Goal: Information Seeking & Learning: Learn about a topic

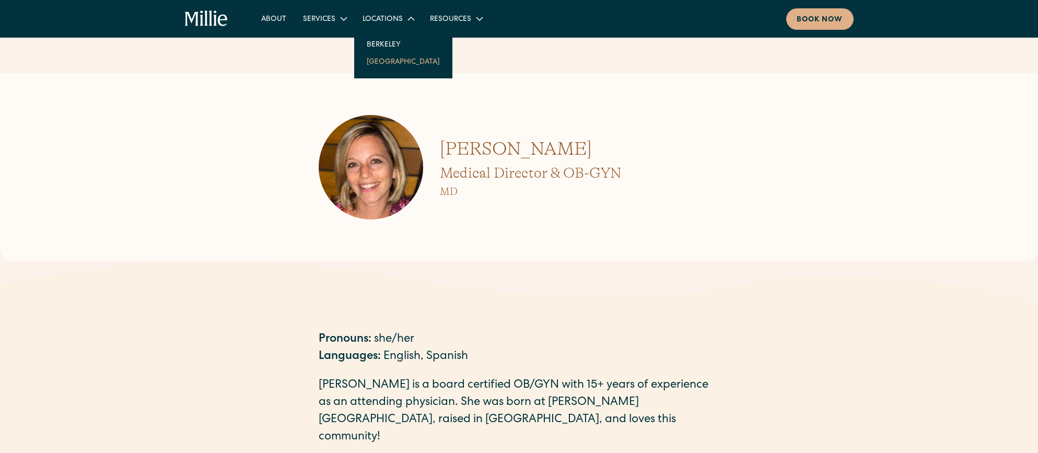
click at [380, 65] on link "[GEOGRAPHIC_DATA]" at bounding box center [403, 61] width 90 height 17
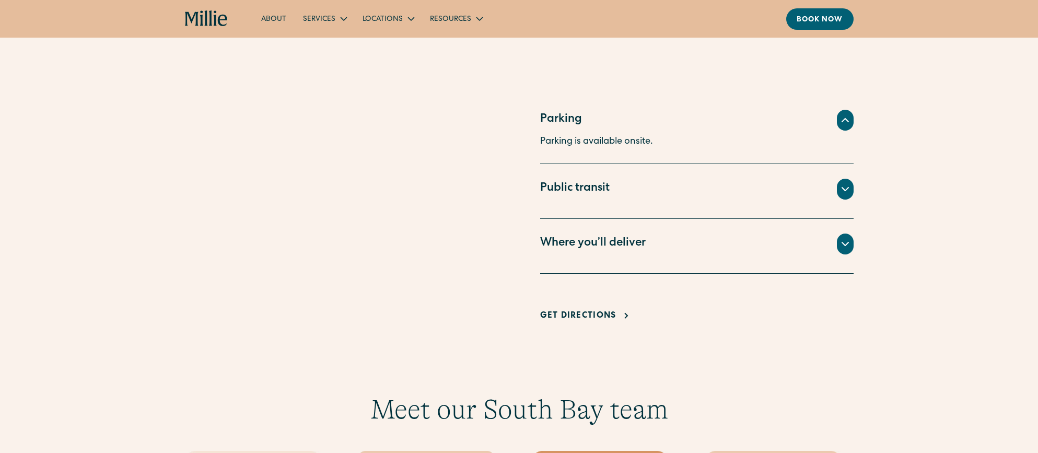
scroll to position [689, 0]
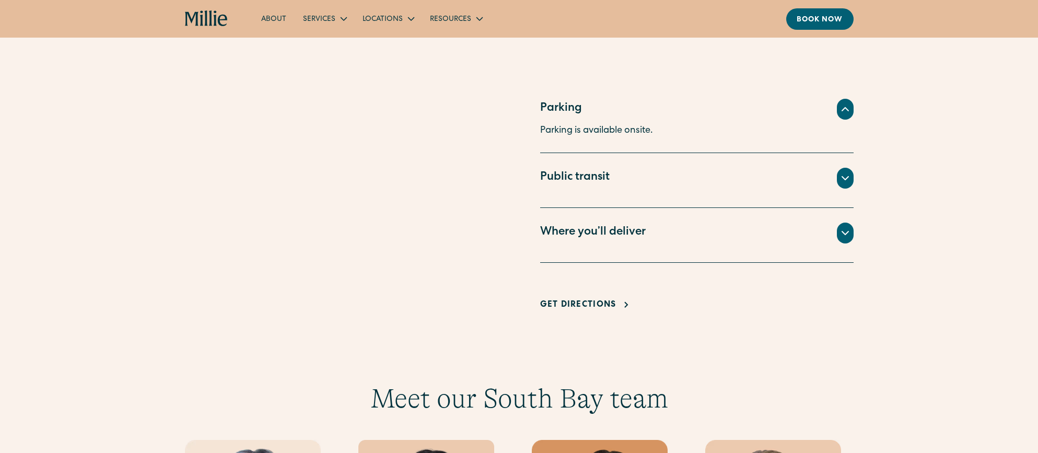
click at [645, 233] on div "Where you’ll deliver" at bounding box center [696, 232] width 313 height 21
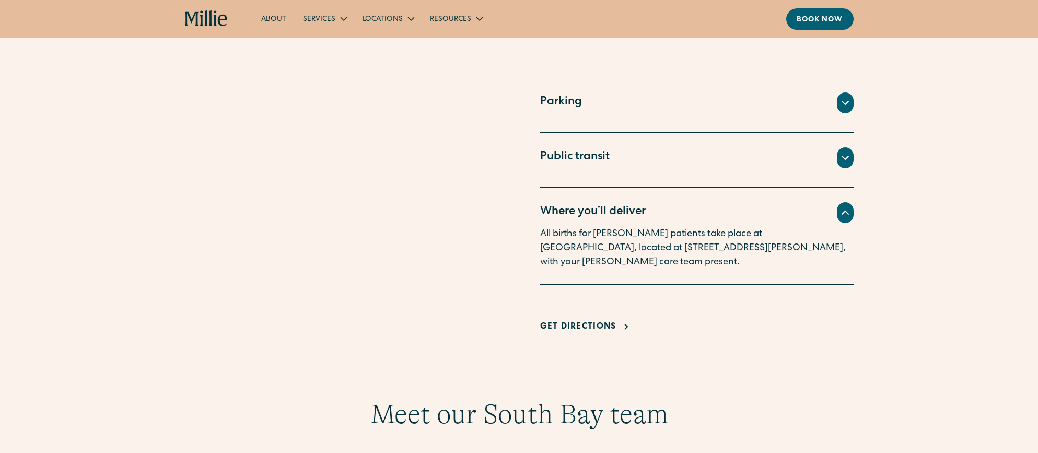
scroll to position [691, 0]
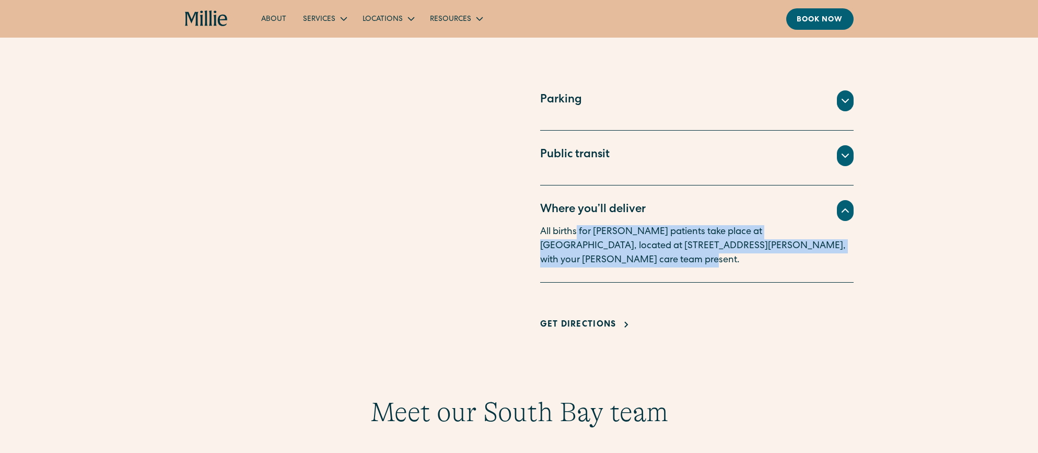
drag, startPoint x: 576, startPoint y: 236, endPoint x: 794, endPoint y: 260, distance: 219.1
click at [794, 260] on p "All births for Millie patients take place at Good Samaritan Hospital, located a…" at bounding box center [696, 246] width 313 height 42
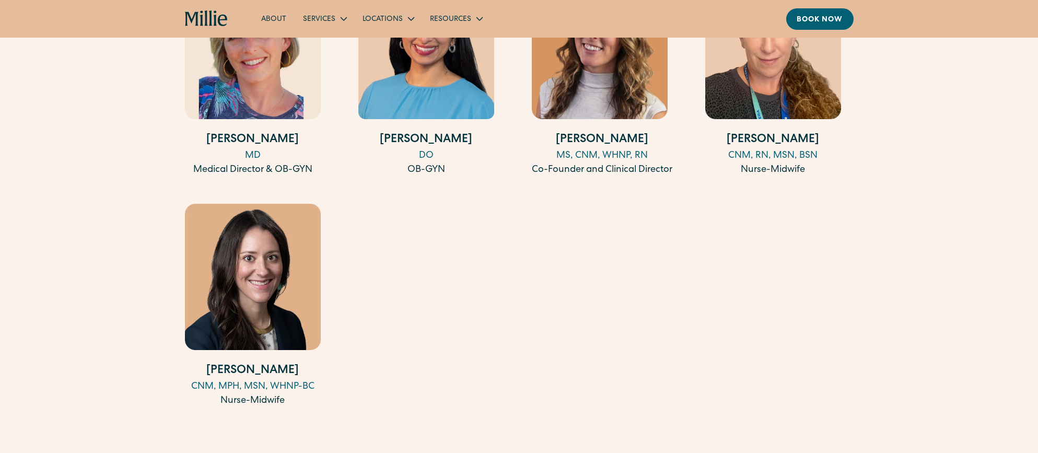
scroll to position [1106, 0]
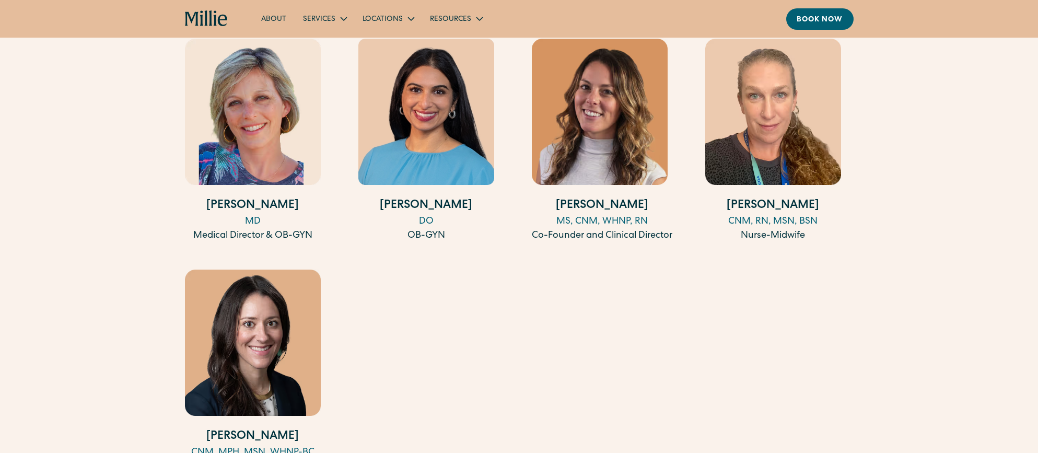
click at [429, 221] on div "DO" at bounding box center [426, 222] width 136 height 14
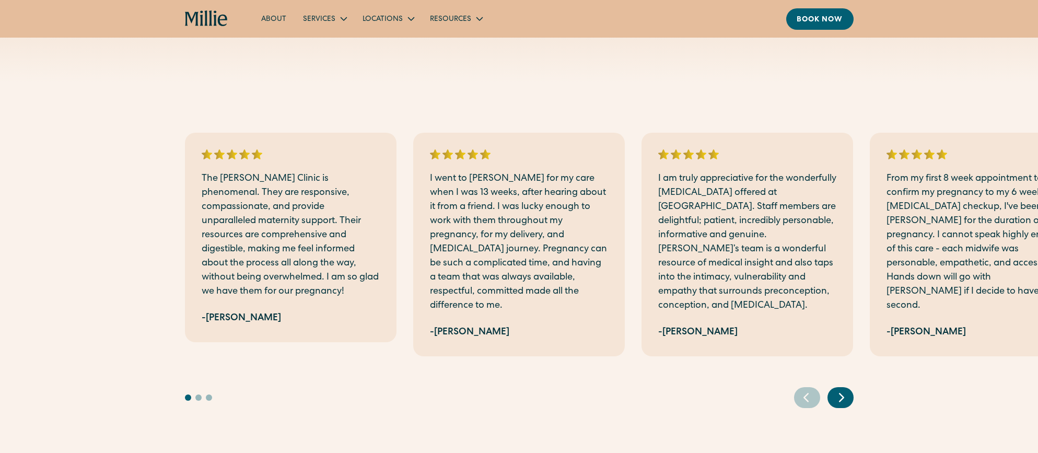
scroll to position [1829, 0]
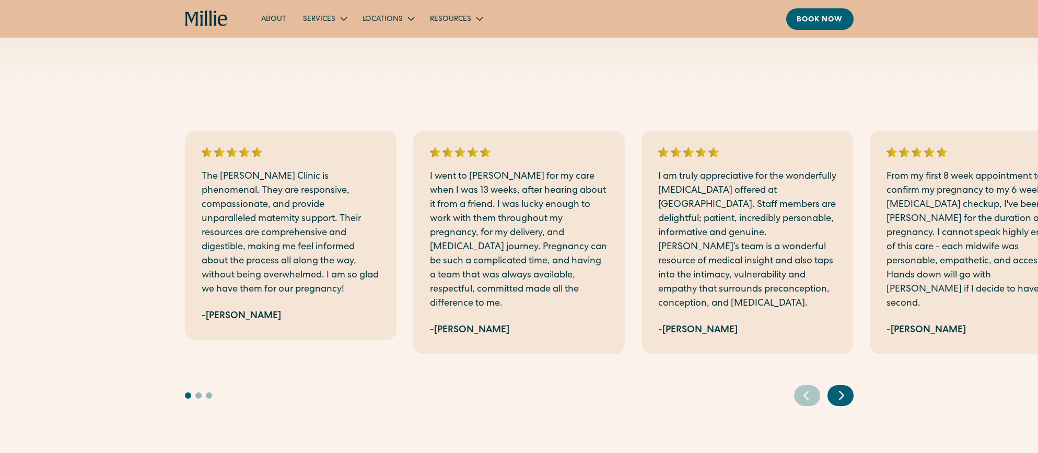
click at [846, 387] on icon "Next slide" at bounding box center [841, 395] width 16 height 16
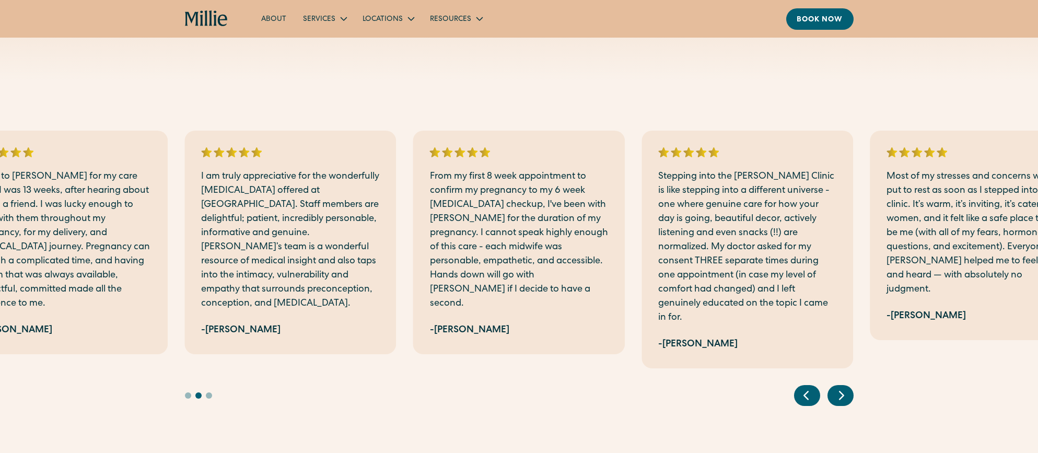
click at [847, 387] on icon "Next slide" at bounding box center [841, 395] width 16 height 16
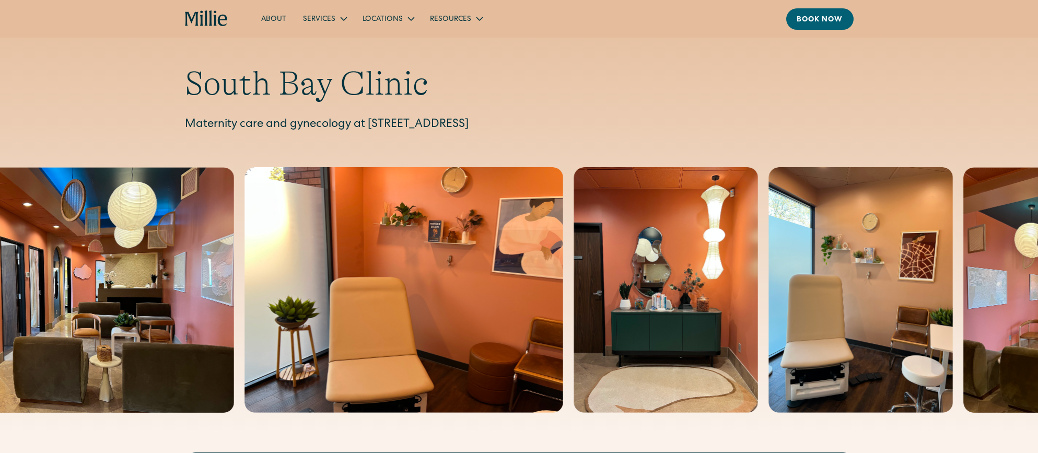
scroll to position [0, 0]
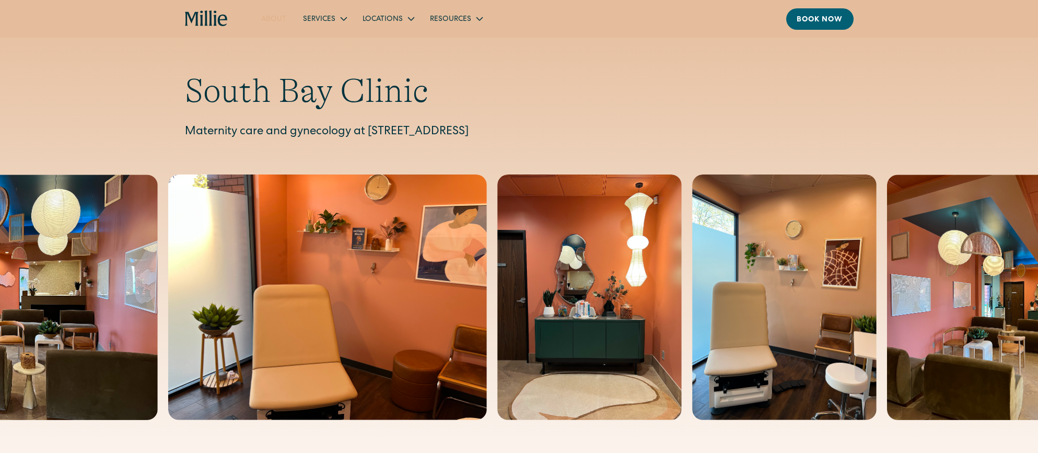
click at [278, 24] on link "About" at bounding box center [274, 18] width 42 height 17
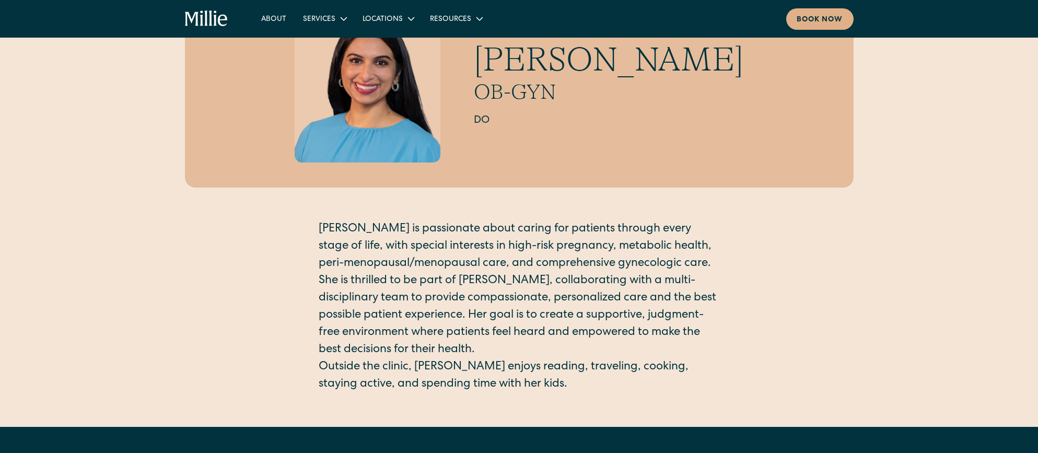
scroll to position [92, 0]
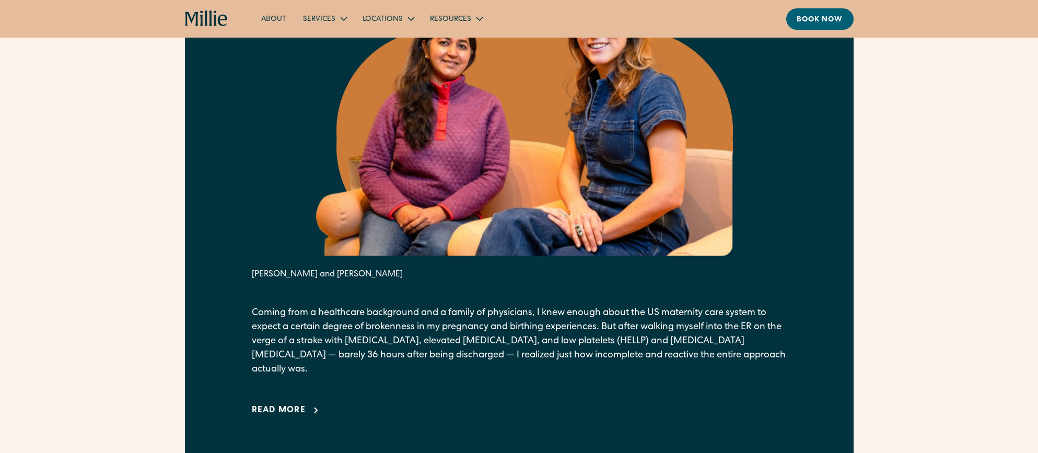
scroll to position [581, 0]
drag, startPoint x: 521, startPoint y: 311, endPoint x: 613, endPoint y: 319, distance: 92.2
click at [613, 319] on p "Coming from a healthcare background and a family of physicians, I knew enough a…" at bounding box center [519, 340] width 535 height 70
click at [560, 338] on p "Coming from a healthcare background and a family of physicians, I knew enough a…" at bounding box center [519, 340] width 535 height 70
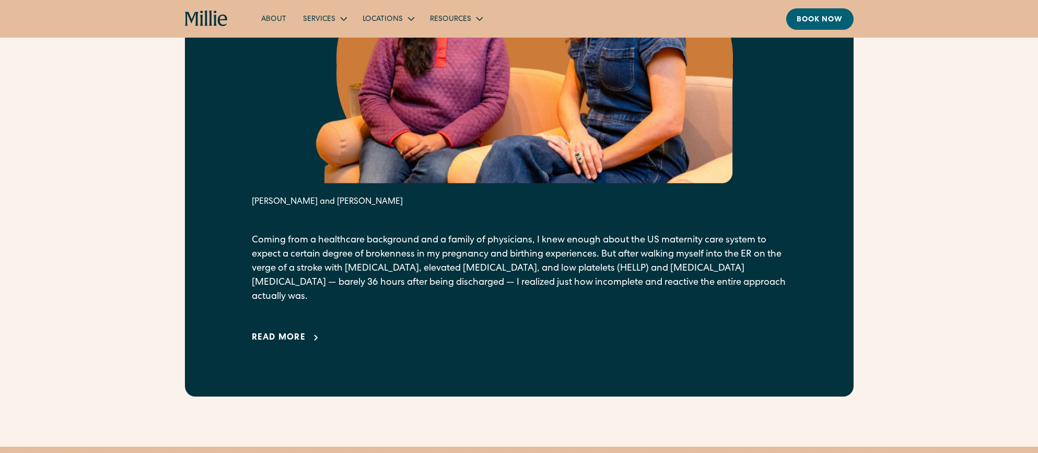
scroll to position [665, 0]
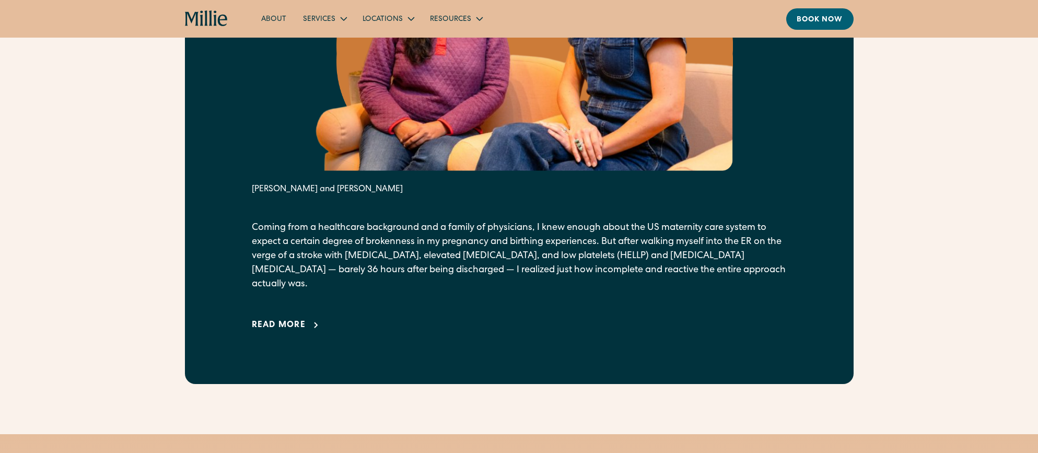
click at [280, 319] on div "Read more" at bounding box center [279, 325] width 54 height 13
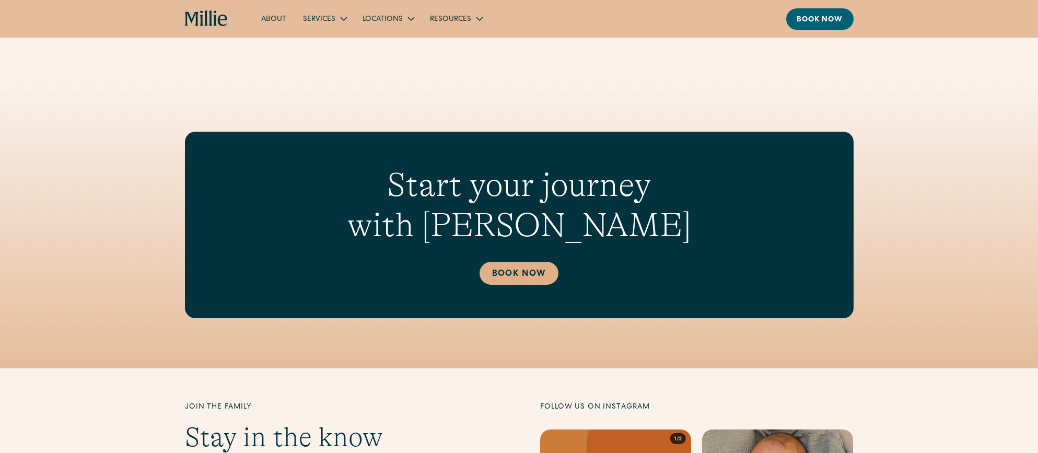
scroll to position [3933, 0]
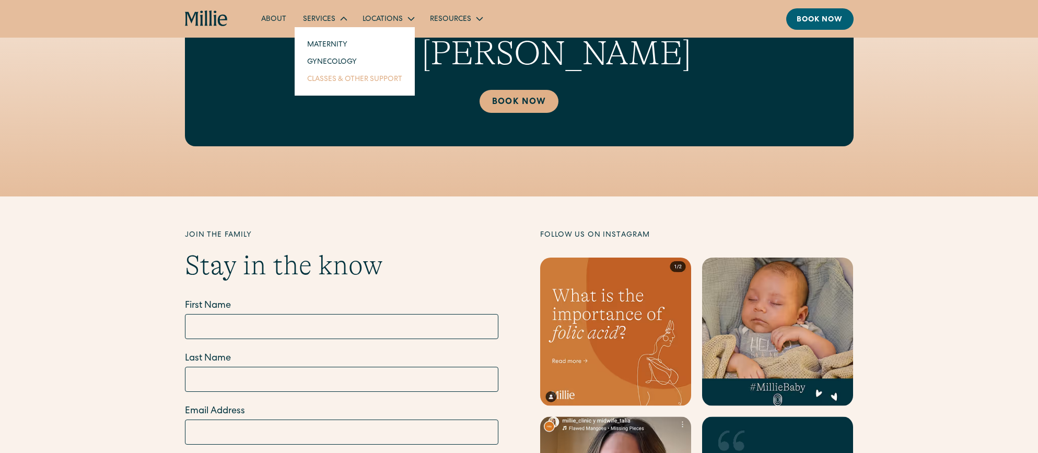
click at [327, 81] on link "Classes & Other Support" at bounding box center [355, 78] width 112 height 17
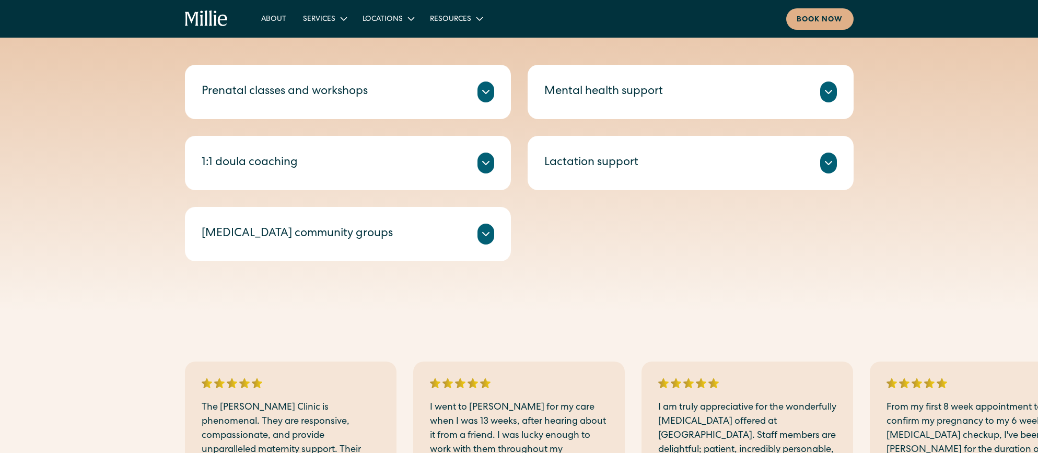
scroll to position [377, 0]
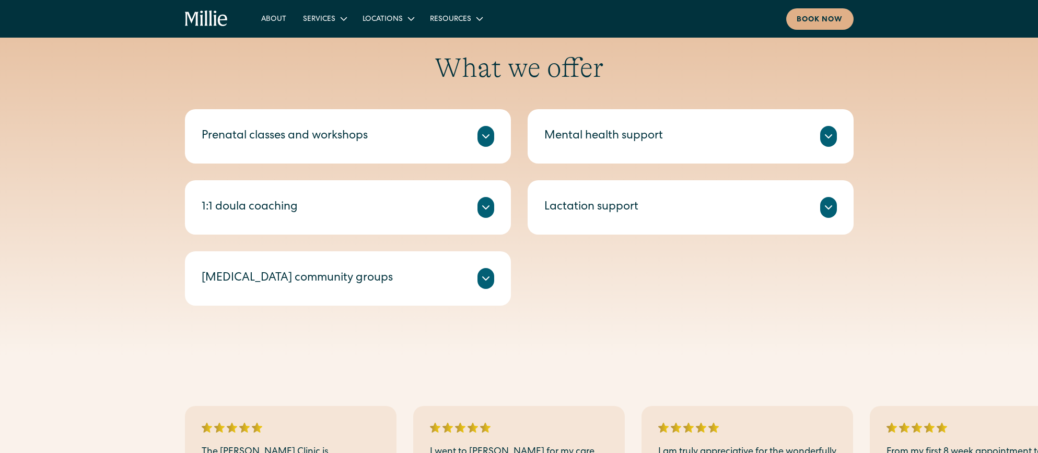
click at [486, 136] on icon at bounding box center [486, 136] width 6 height 3
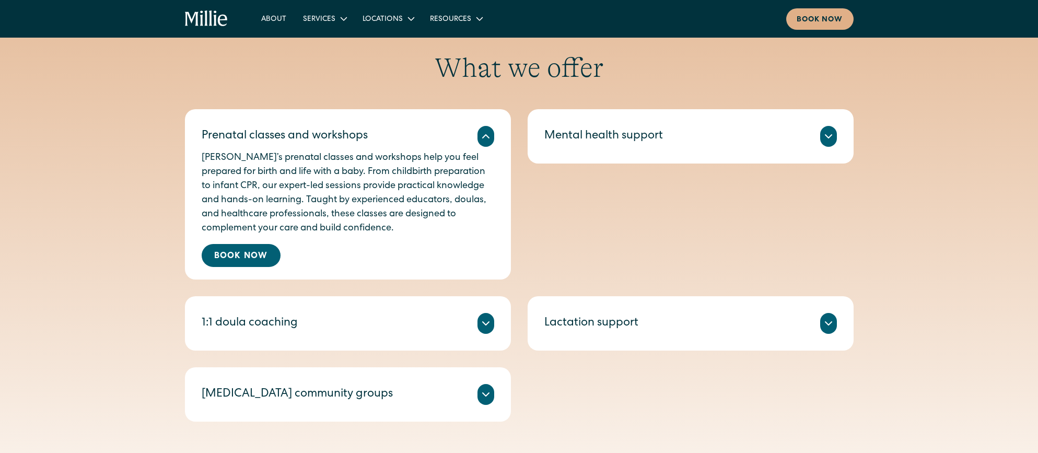
click at [626, 142] on div "Mental health support" at bounding box center [603, 136] width 119 height 17
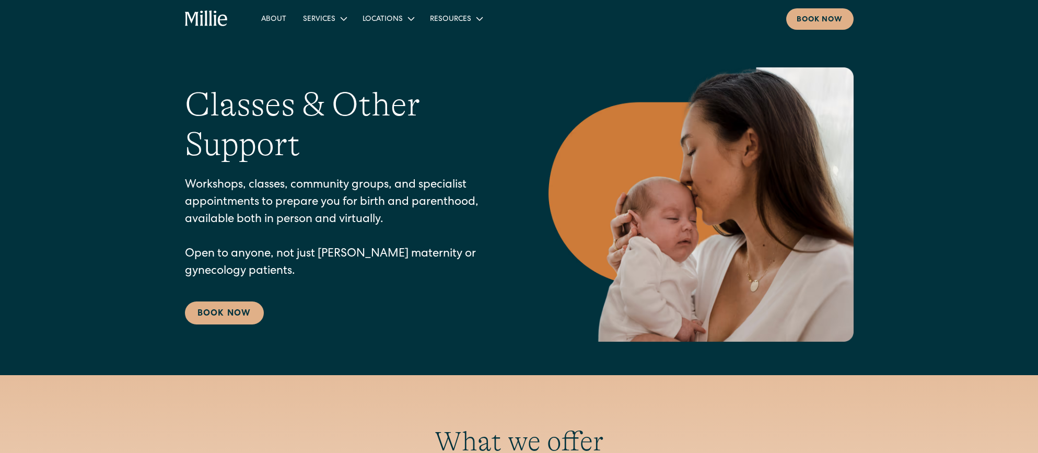
scroll to position [0, 0]
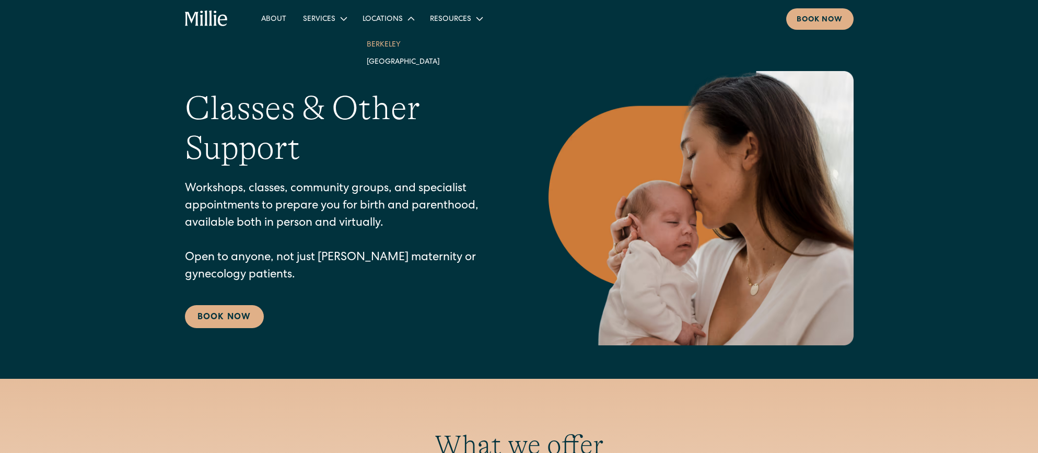
click at [380, 44] on link "Berkeley" at bounding box center [403, 44] width 90 height 17
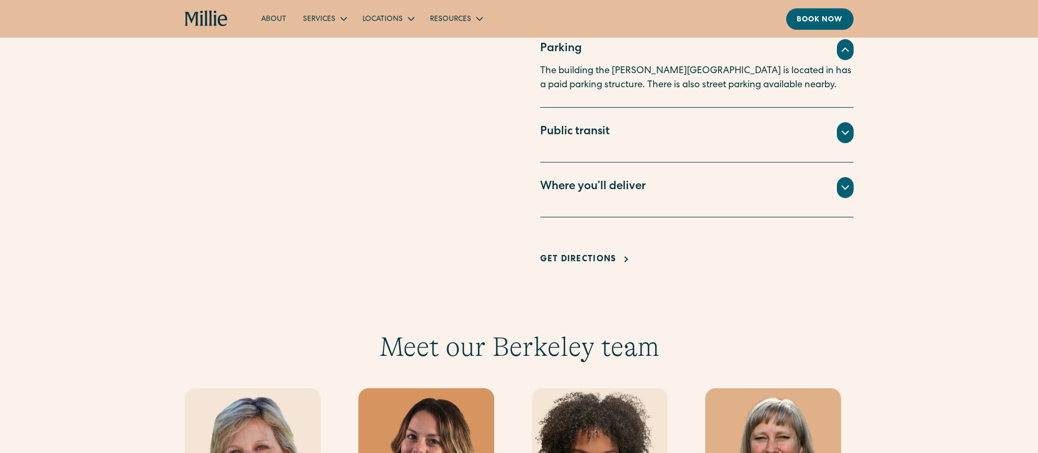
scroll to position [737, 0]
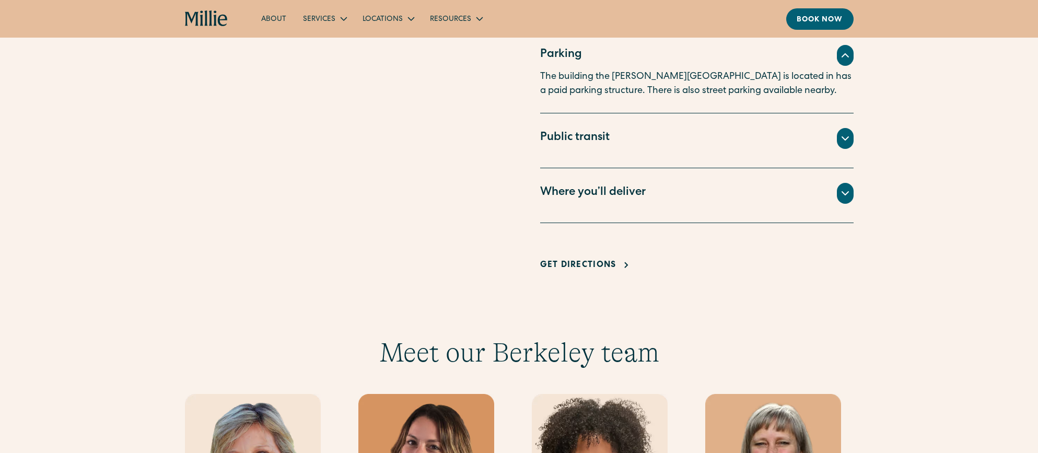
click at [624, 191] on div "Where you’ll deliver" at bounding box center [592, 192] width 105 height 17
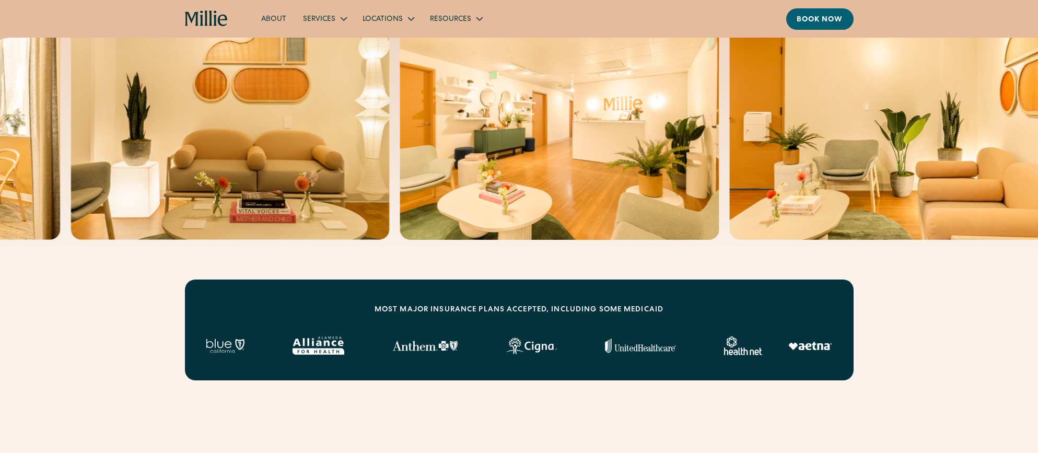
scroll to position [0, 0]
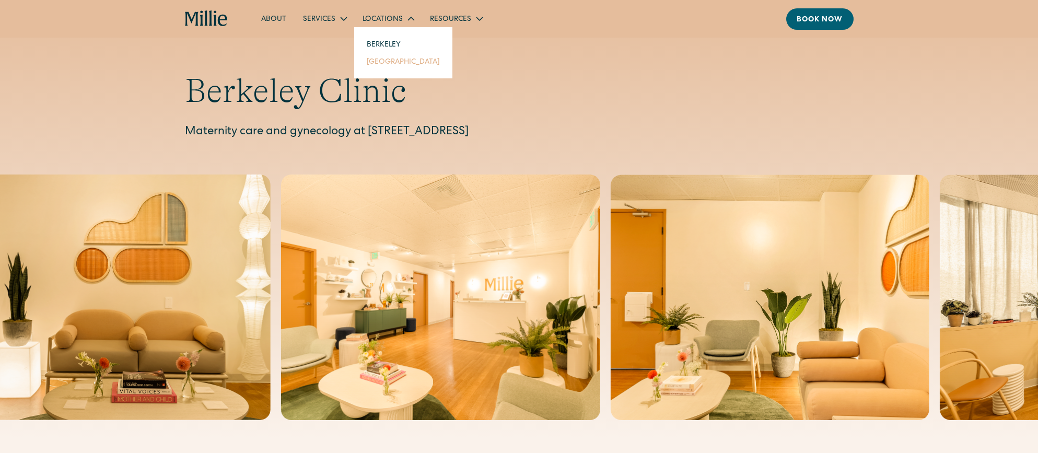
click at [385, 62] on link "[GEOGRAPHIC_DATA]" at bounding box center [403, 61] width 90 height 17
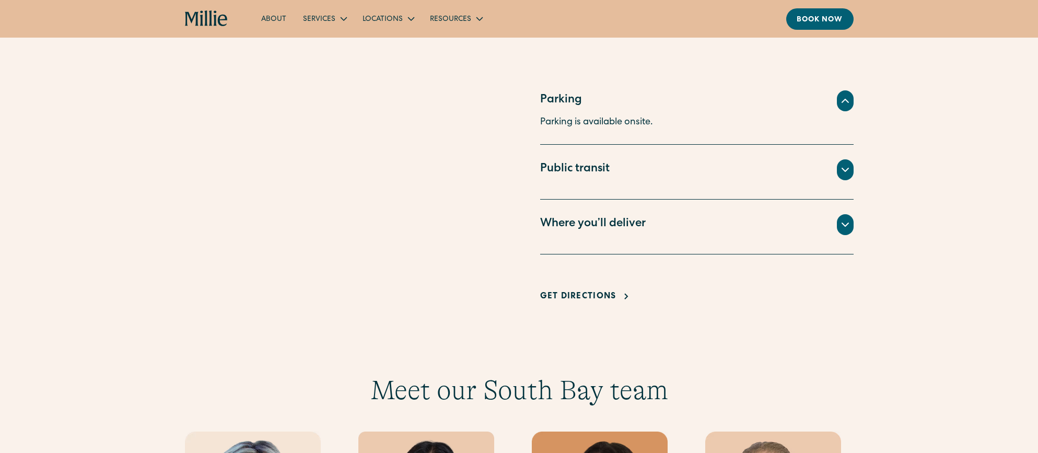
scroll to position [654, 0]
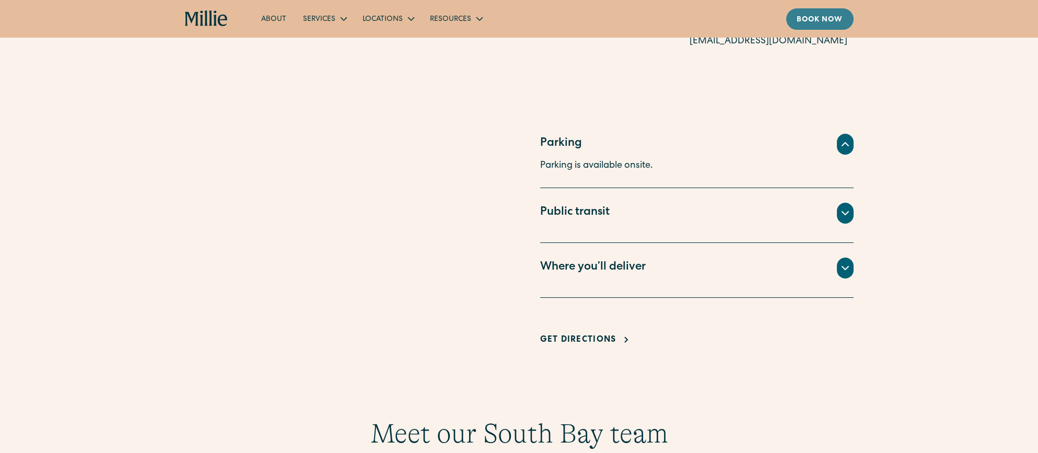
click at [827, 20] on div "Book now" at bounding box center [819, 20] width 46 height 11
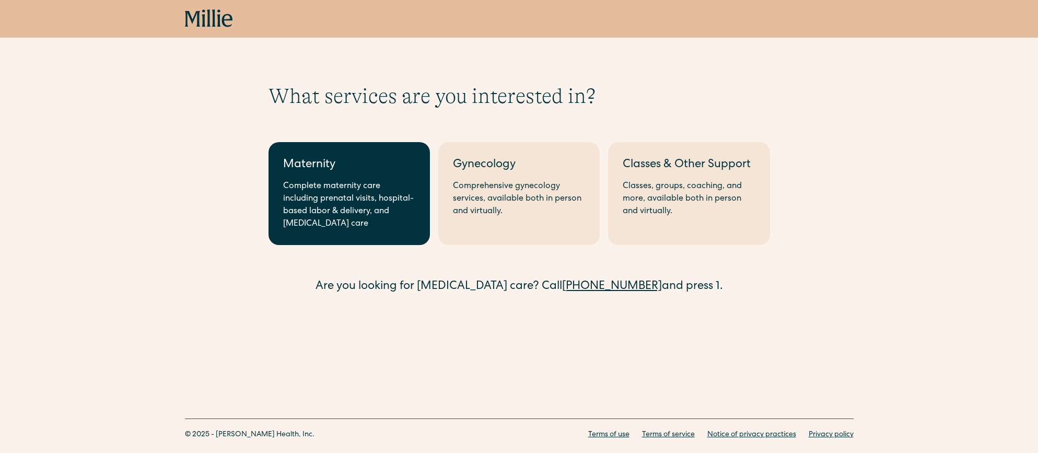
click at [330, 210] on div "Complete maternity care including prenatal visits, hospital-based labor & deliv…" at bounding box center [349, 205] width 132 height 50
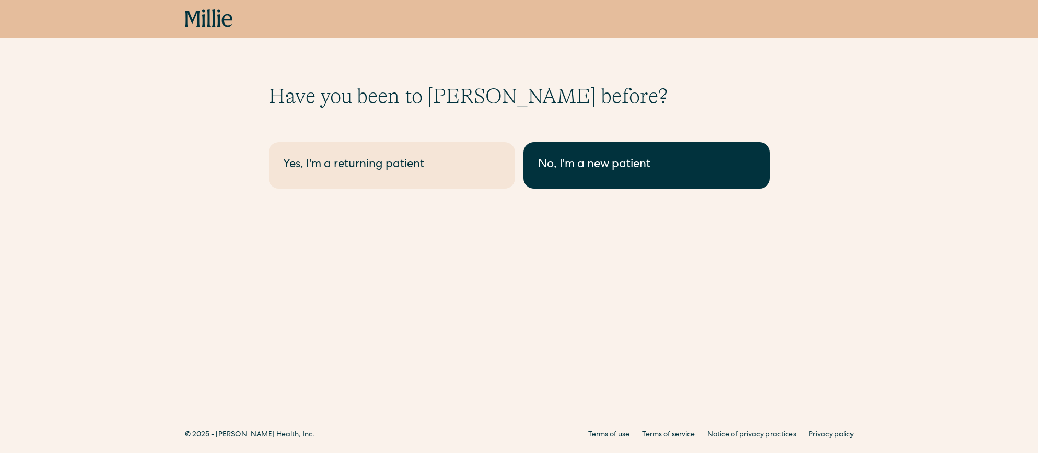
click at [606, 162] on div "No, I'm a new patient" at bounding box center [646, 165] width 217 height 17
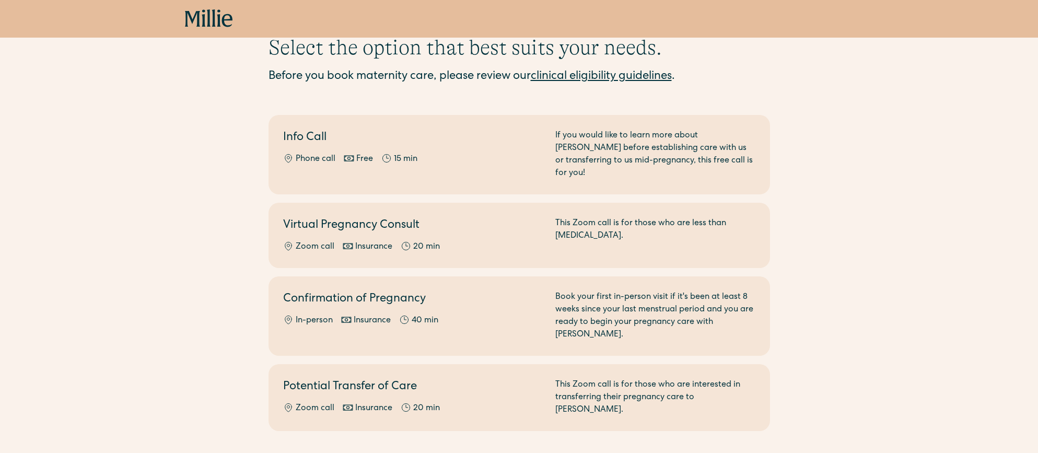
scroll to position [37, 0]
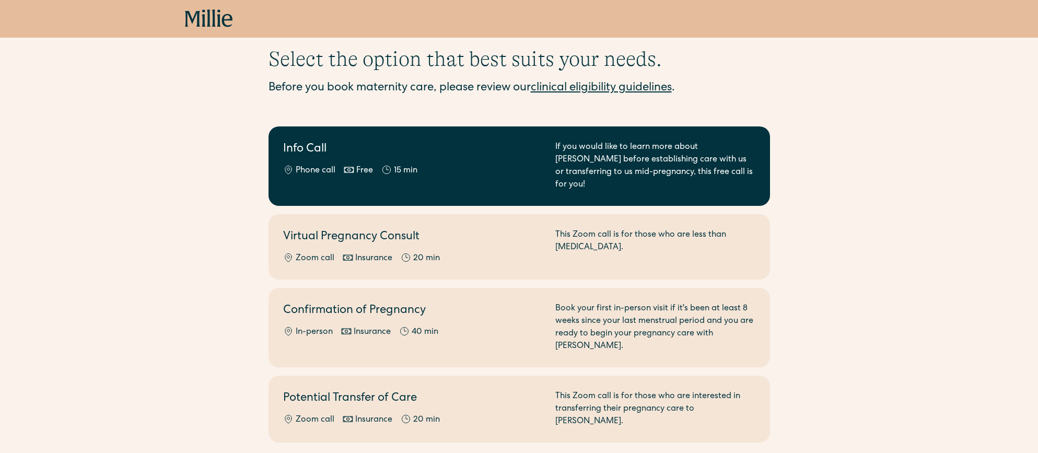
click at [585, 148] on div "If you would like to learn more about Millie before establishing care with us o…" at bounding box center [655, 166] width 200 height 50
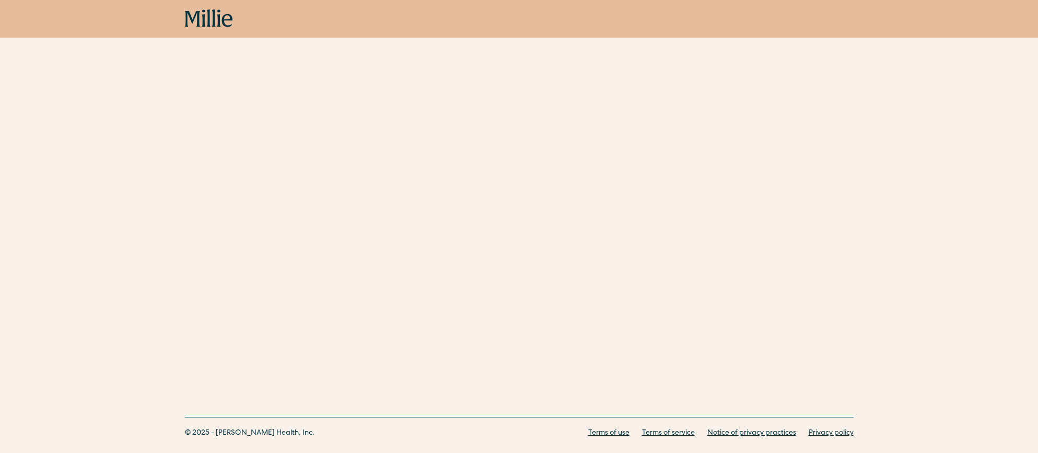
scroll to position [395, 0]
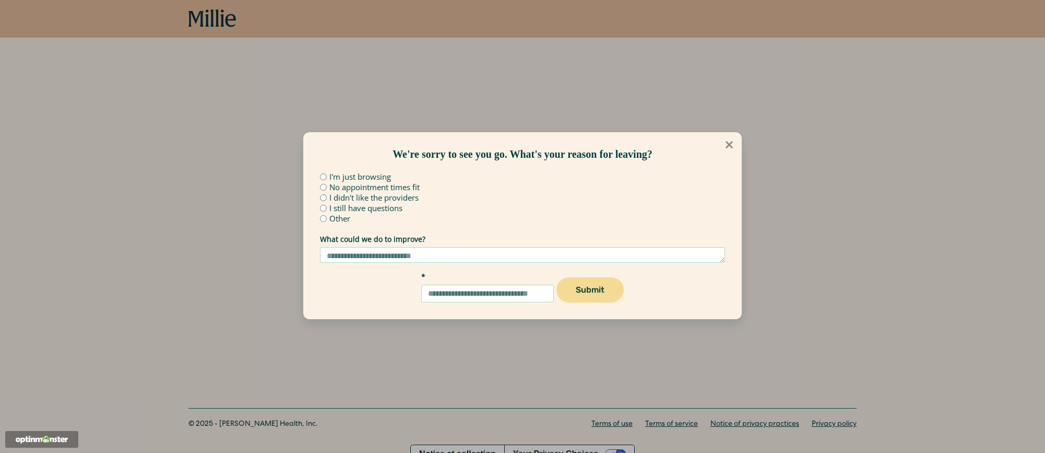
click at [726, 142] on icon at bounding box center [729, 144] width 7 height 7
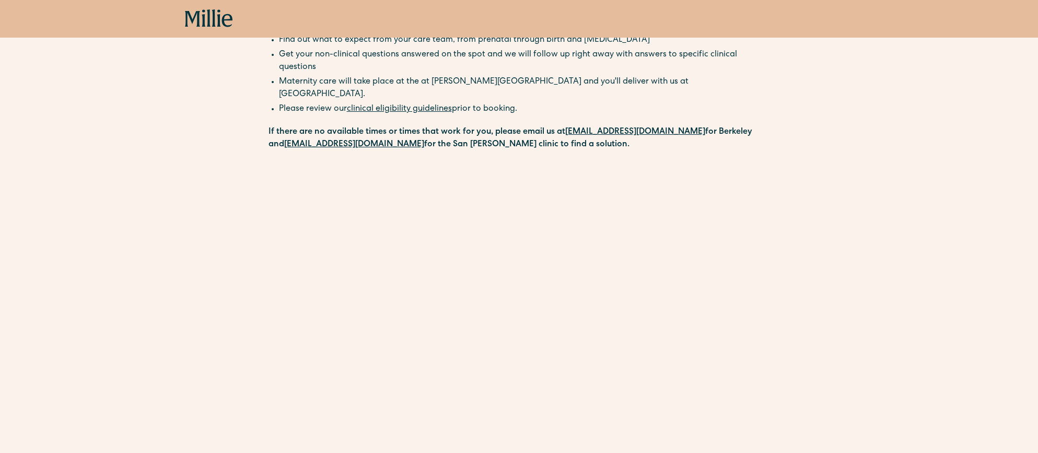
scroll to position [29, 0]
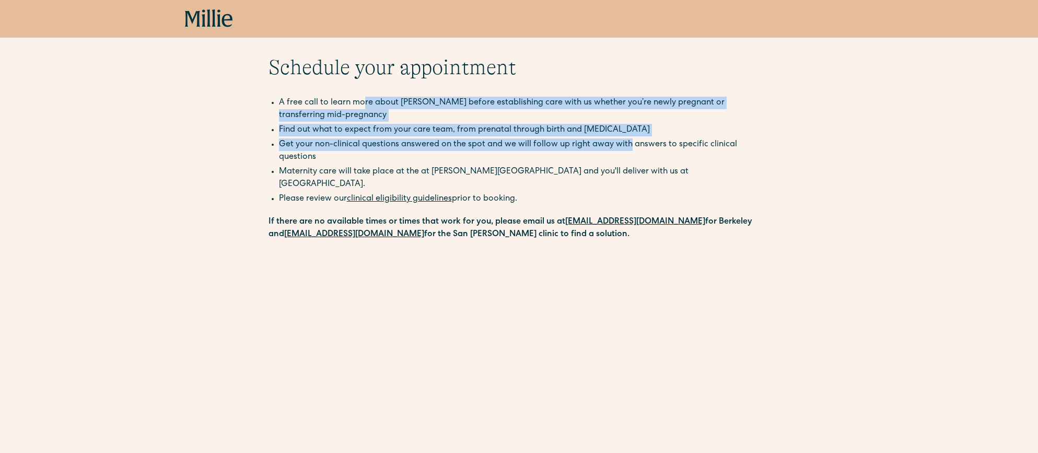
drag, startPoint x: 362, startPoint y: 97, endPoint x: 628, endPoint y: 147, distance: 270.9
click at [628, 147] on ul "A free call to learn more about [PERSON_NAME] before establishing care with us …" at bounding box center [518, 131] width 501 height 69
click at [628, 147] on li "Get your non-clinical questions answered on the spot and we will follow up righ…" at bounding box center [524, 150] width 491 height 25
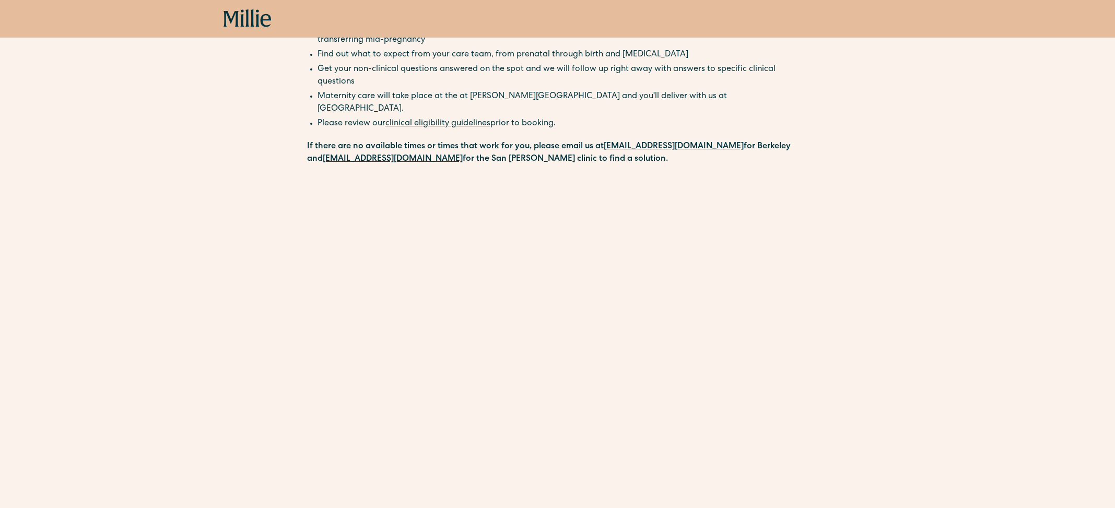
scroll to position [0, 0]
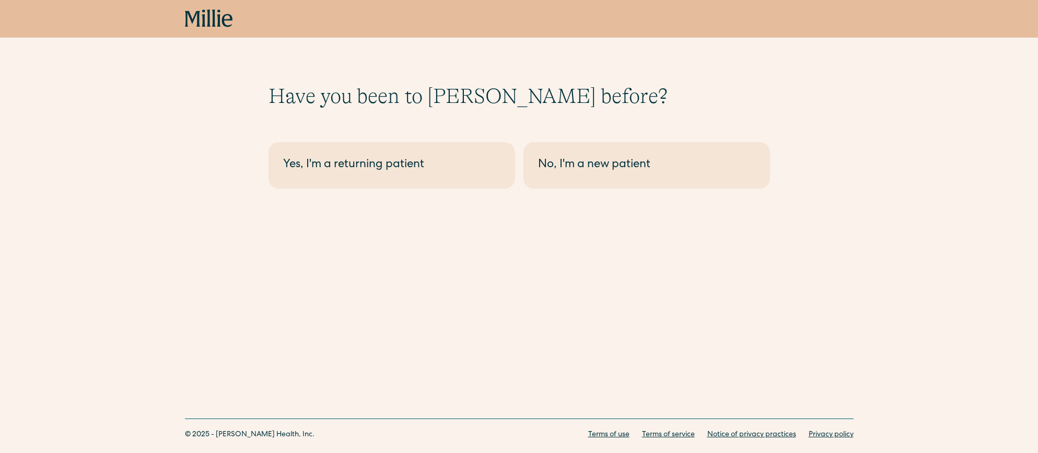
click at [206, 18] on icon at bounding box center [209, 18] width 48 height 19
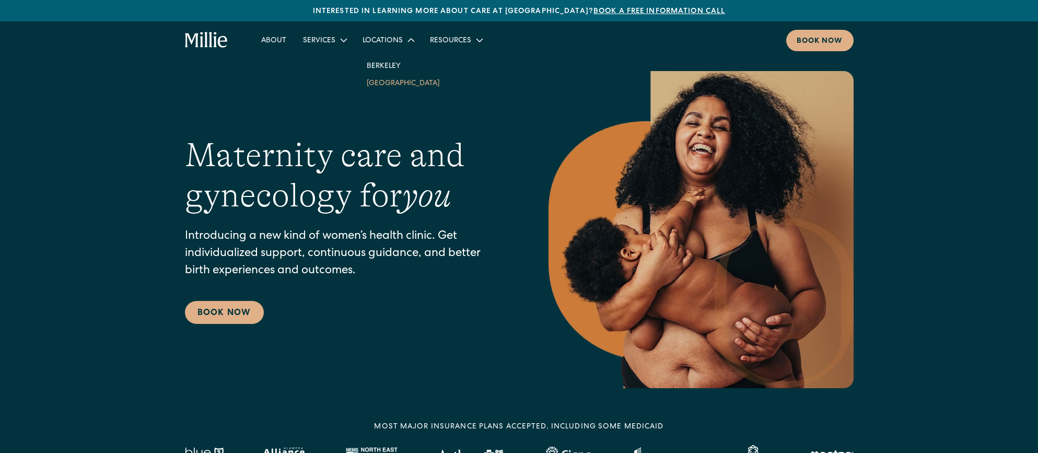
click at [385, 83] on link "[GEOGRAPHIC_DATA]" at bounding box center [403, 82] width 90 height 17
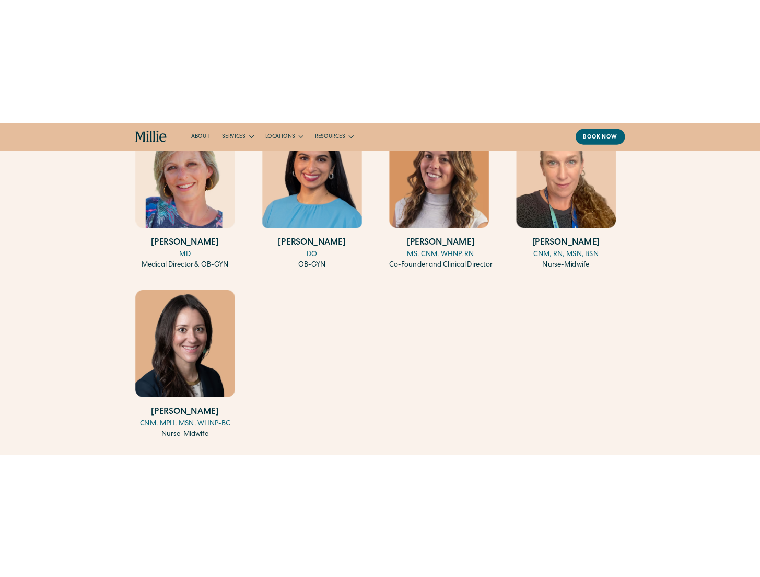
scroll to position [1115, 0]
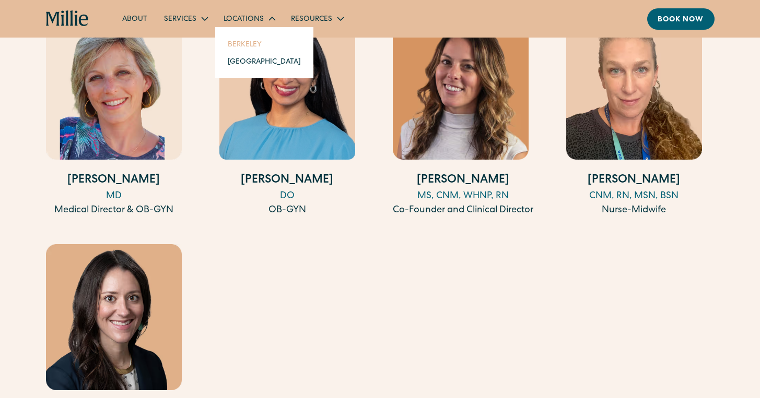
click at [253, 48] on link "Berkeley" at bounding box center [264, 44] width 90 height 17
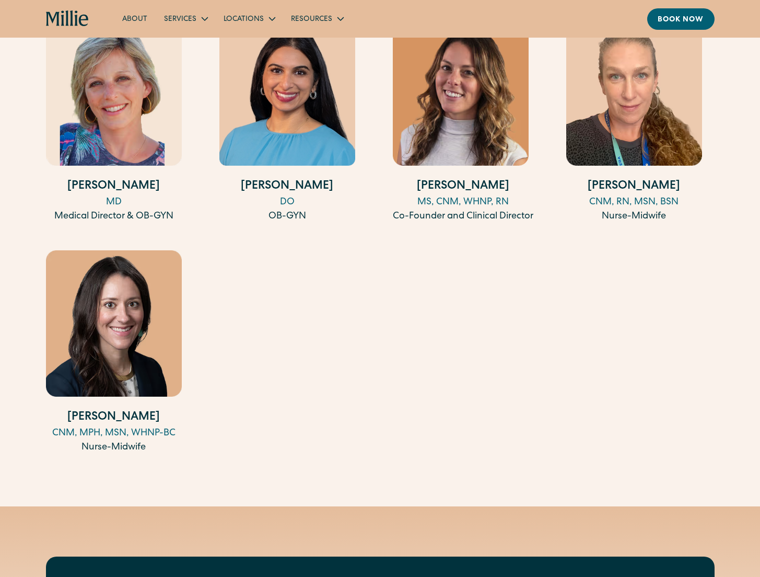
scroll to position [1095, 0]
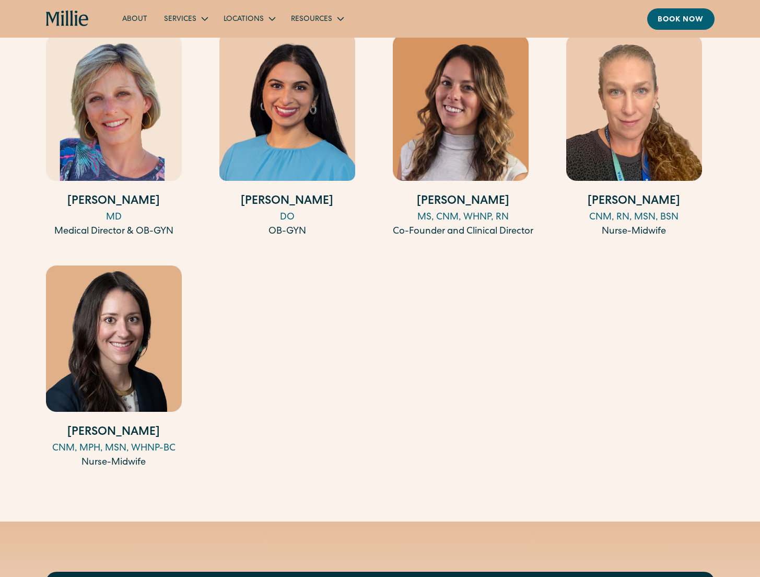
click at [123, 395] on img at bounding box center [114, 338] width 136 height 146
click at [625, 151] on img at bounding box center [634, 107] width 136 height 146
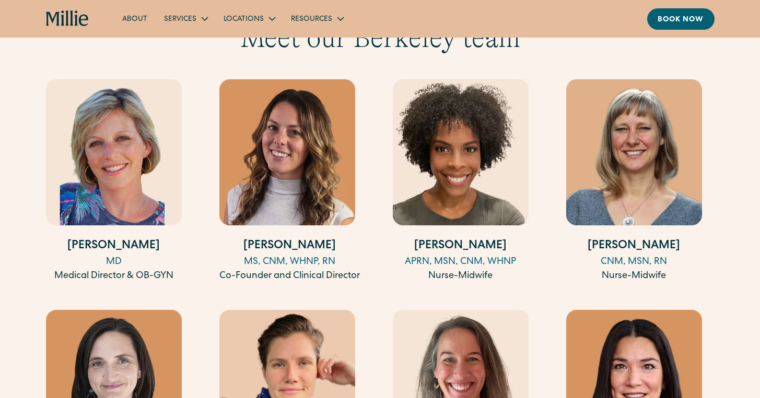
scroll to position [1006, 0]
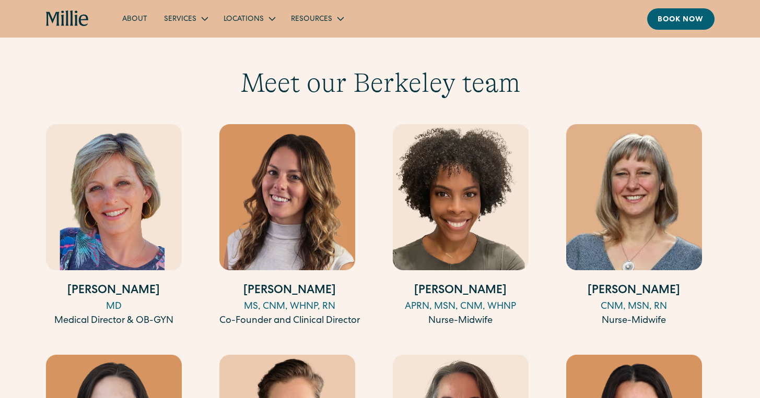
click at [569, 203] on img at bounding box center [634, 197] width 136 height 146
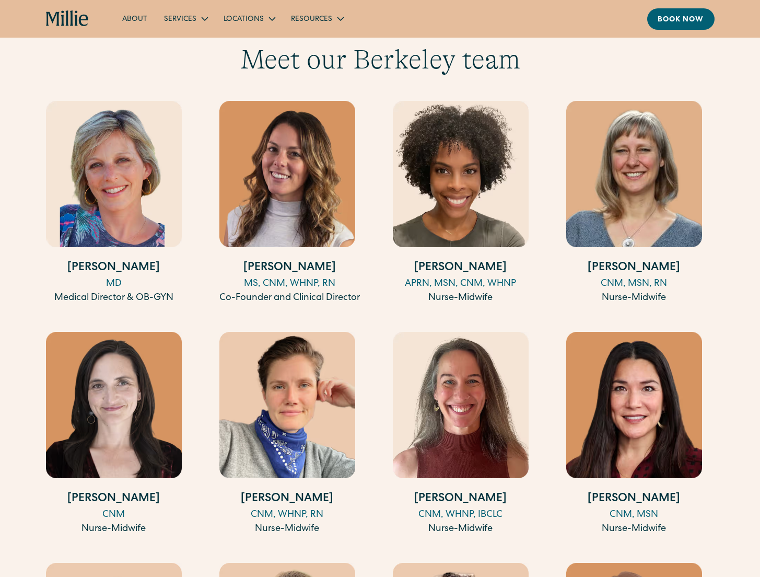
scroll to position [1029, 0]
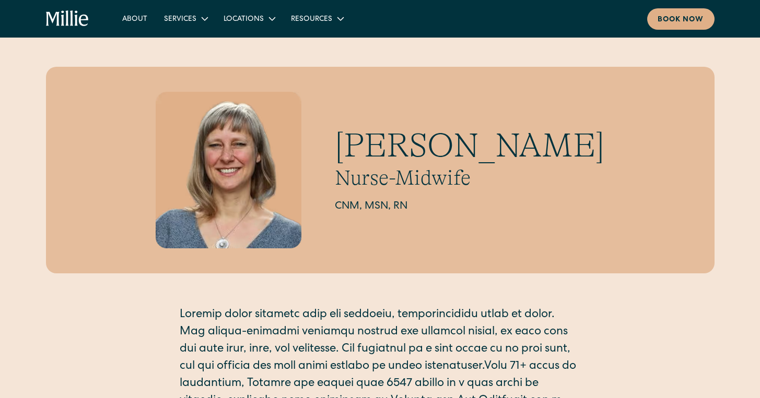
scroll to position [6, 0]
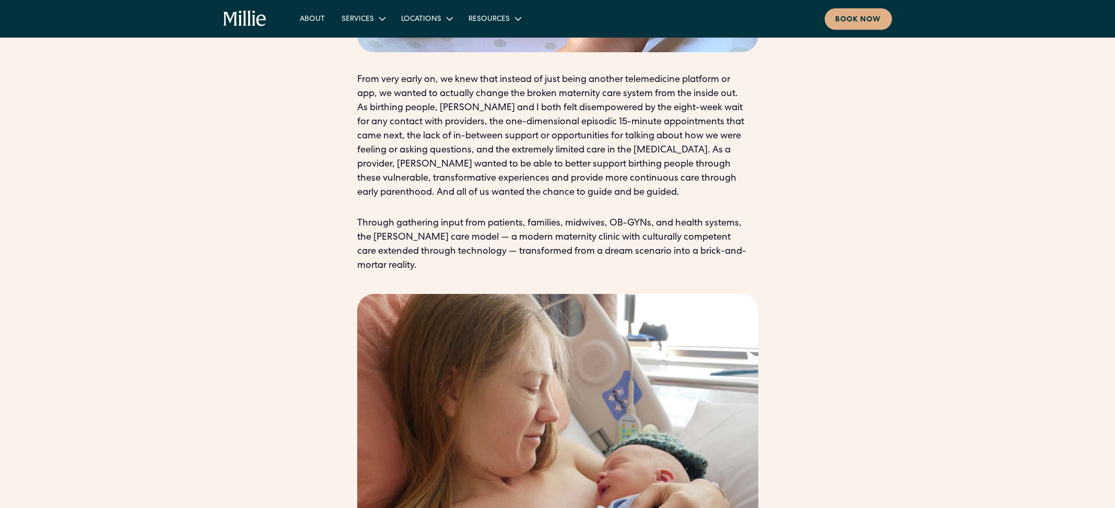
scroll to position [1115, 0]
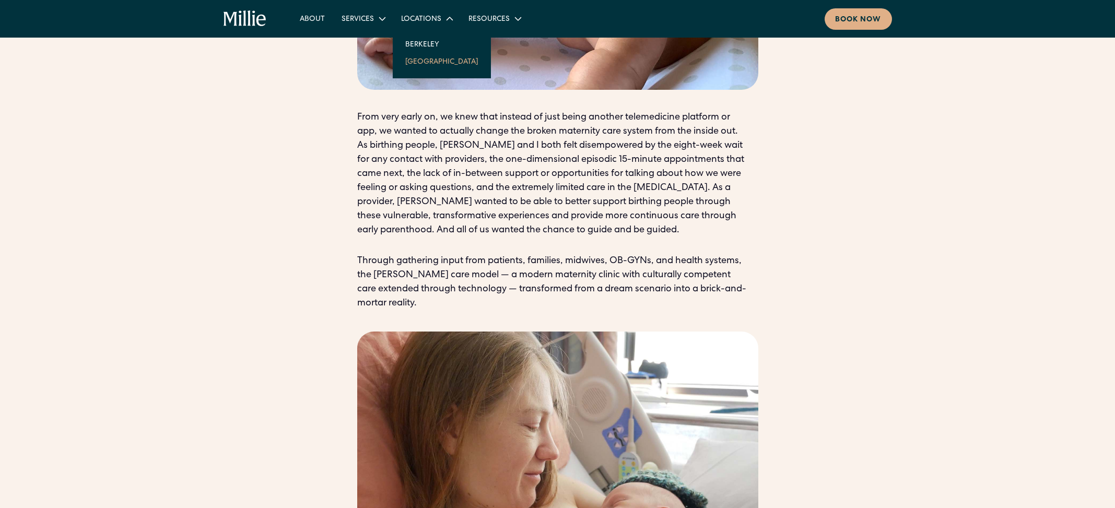
click at [424, 62] on link "[GEOGRAPHIC_DATA]" at bounding box center [442, 61] width 90 height 17
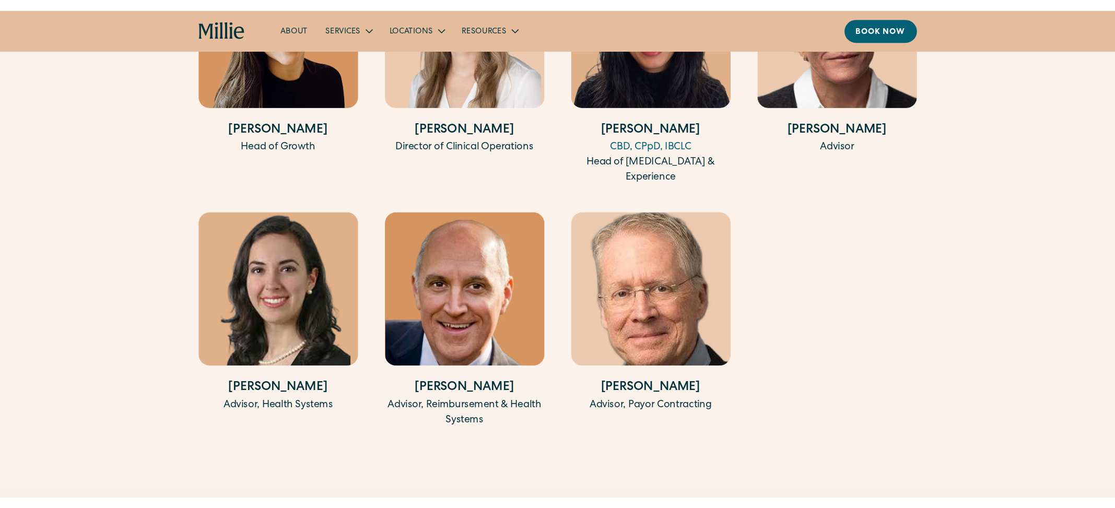
scroll to position [2344, 0]
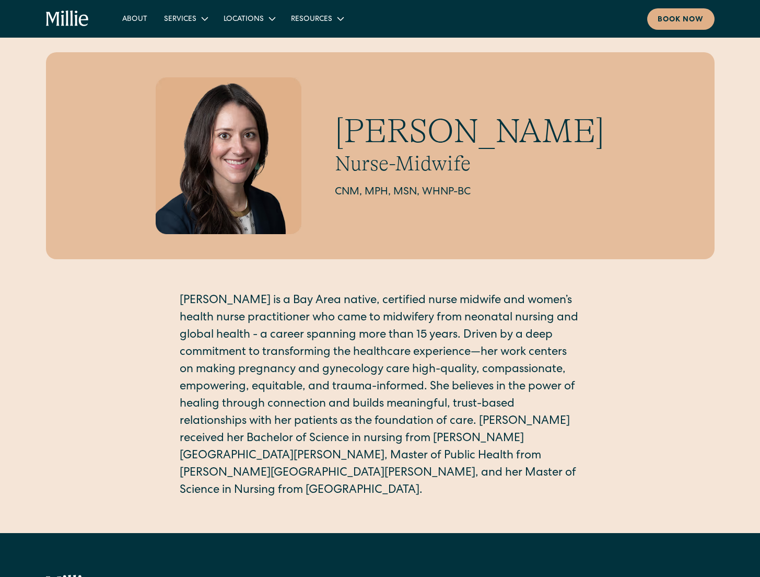
scroll to position [21, 0]
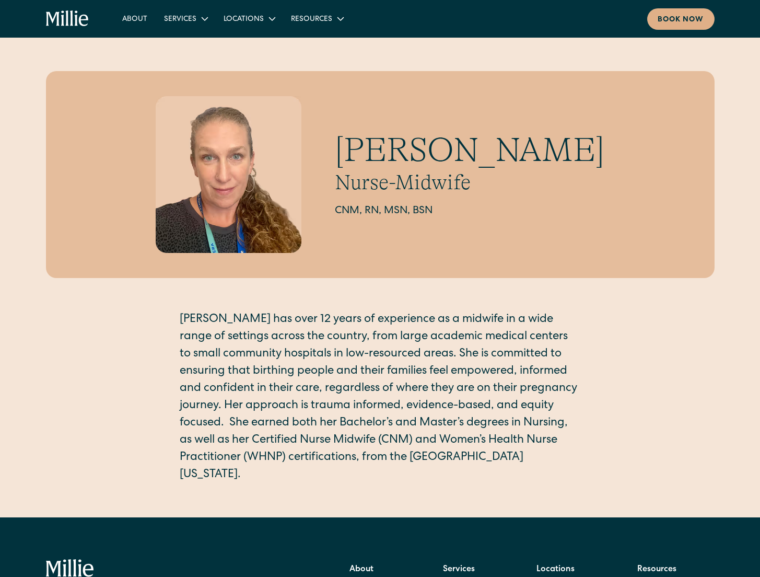
scroll to position [2, 0]
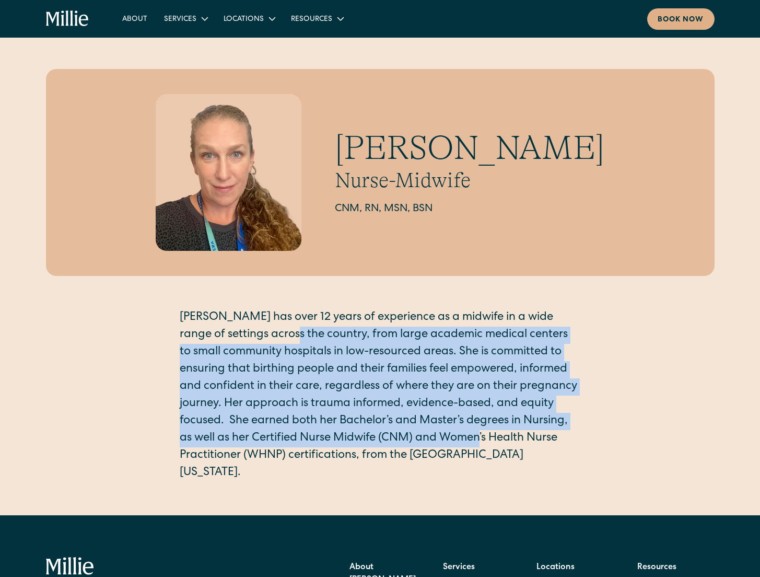
drag, startPoint x: 269, startPoint y: 334, endPoint x: 497, endPoint y: 442, distance: 252.0
click at [497, 442] on p "Mackenzie has over 12 years of experience as a midwife in a wide range of setti…" at bounding box center [380, 395] width 401 height 172
click at [632, 410] on div "Mackenzie Douglass Nurse-Midwife CNM, RN, MSN, BSN Mackenzie has over 12 years …" at bounding box center [380, 275] width 668 height 413
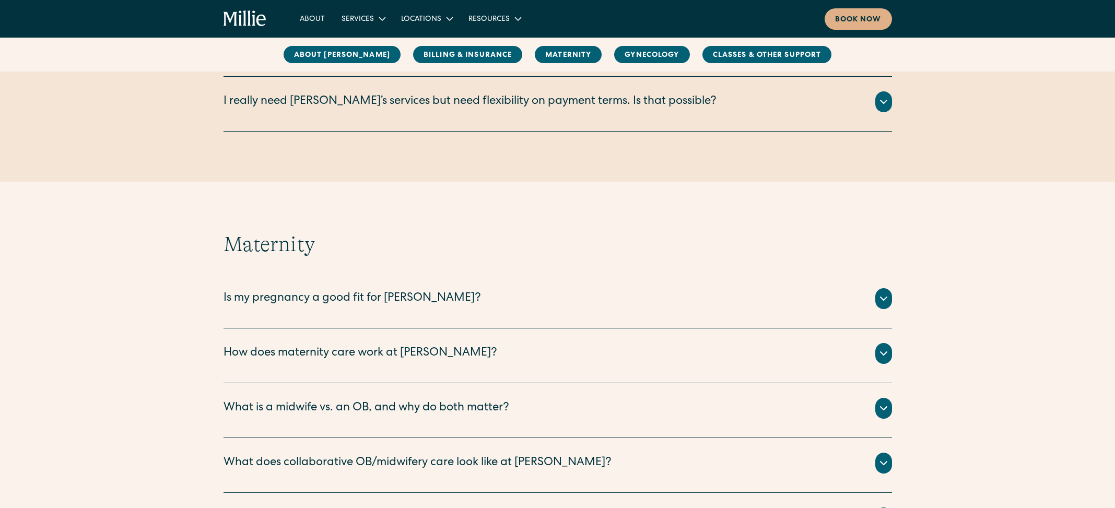
scroll to position [777, 0]
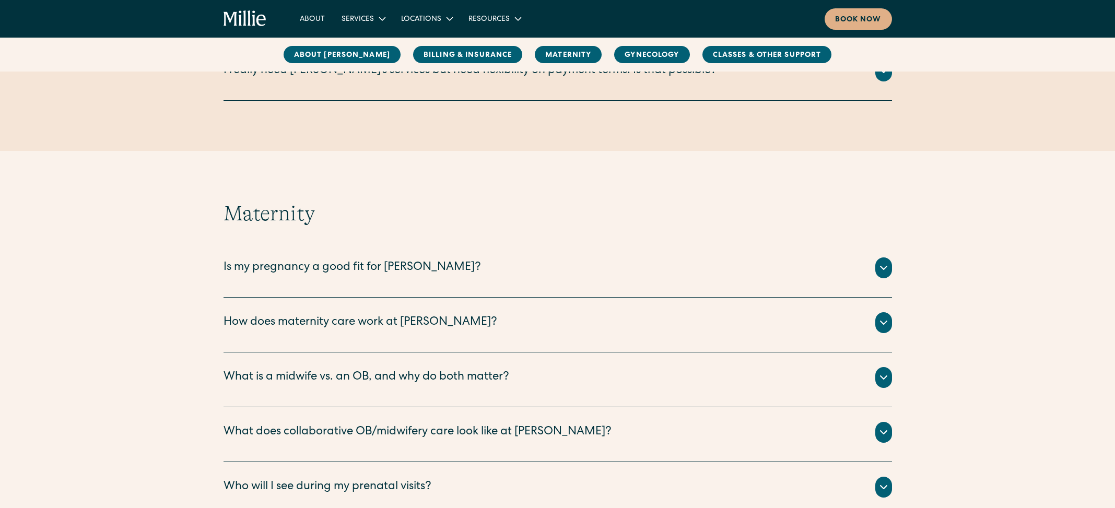
click at [400, 263] on div "Is my pregnancy a good fit for [PERSON_NAME]?" at bounding box center [352, 268] width 257 height 17
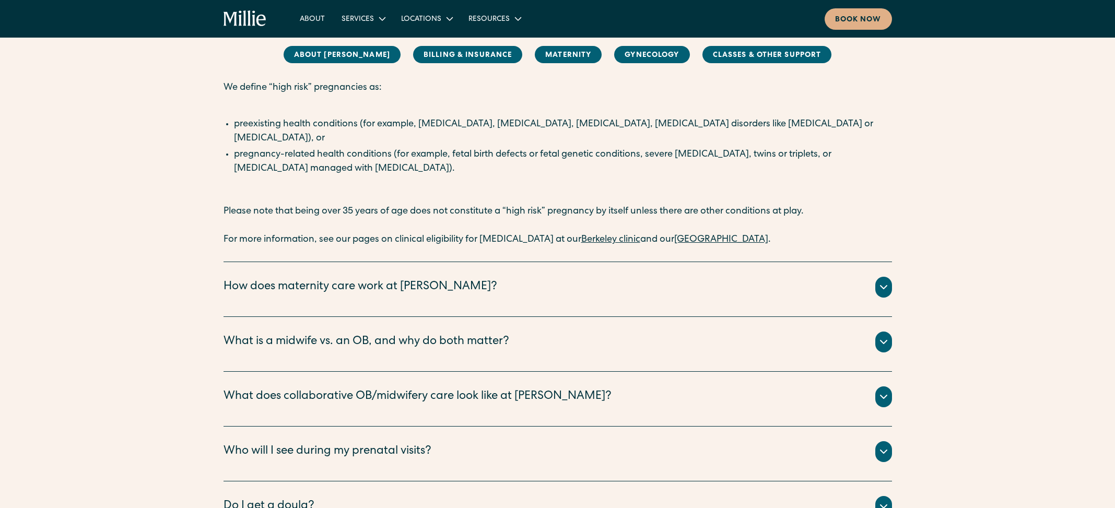
scroll to position [1058, 0]
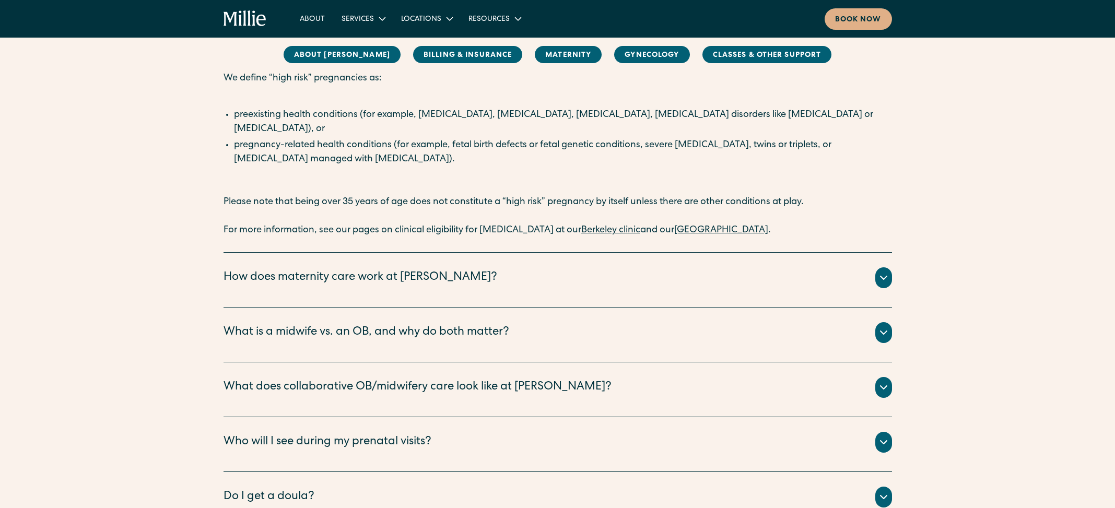
click at [370, 272] on div "How does maternity care work at Millie?" at bounding box center [361, 277] width 274 height 17
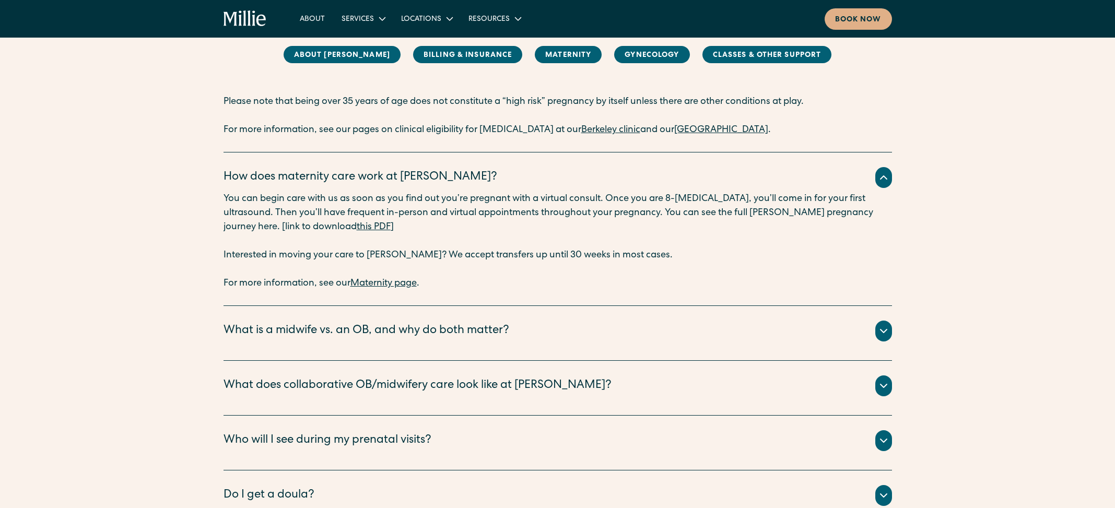
scroll to position [1197, 0]
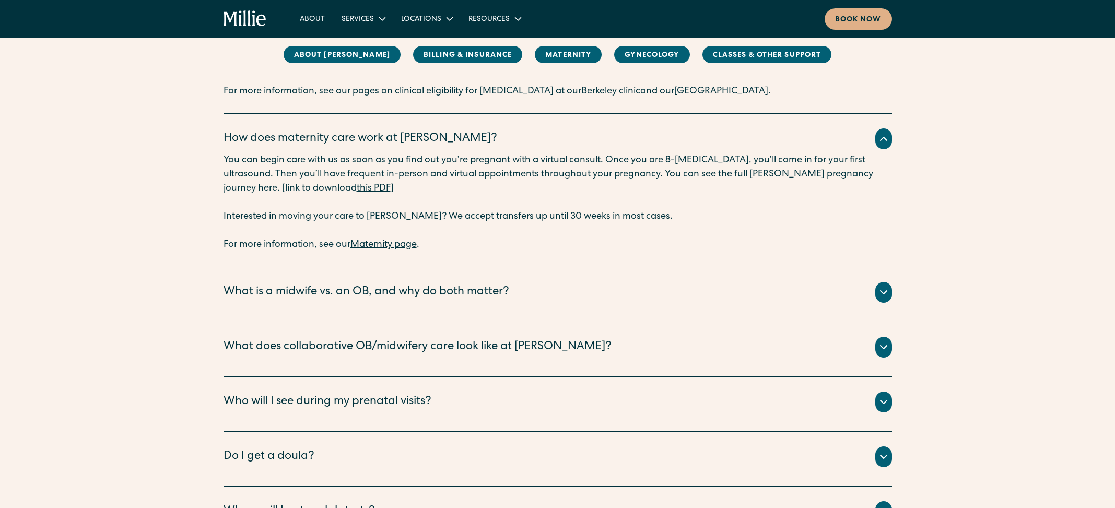
click at [579, 282] on div "What is a midwife vs. an OB, and why do both matter?" at bounding box center [558, 292] width 668 height 21
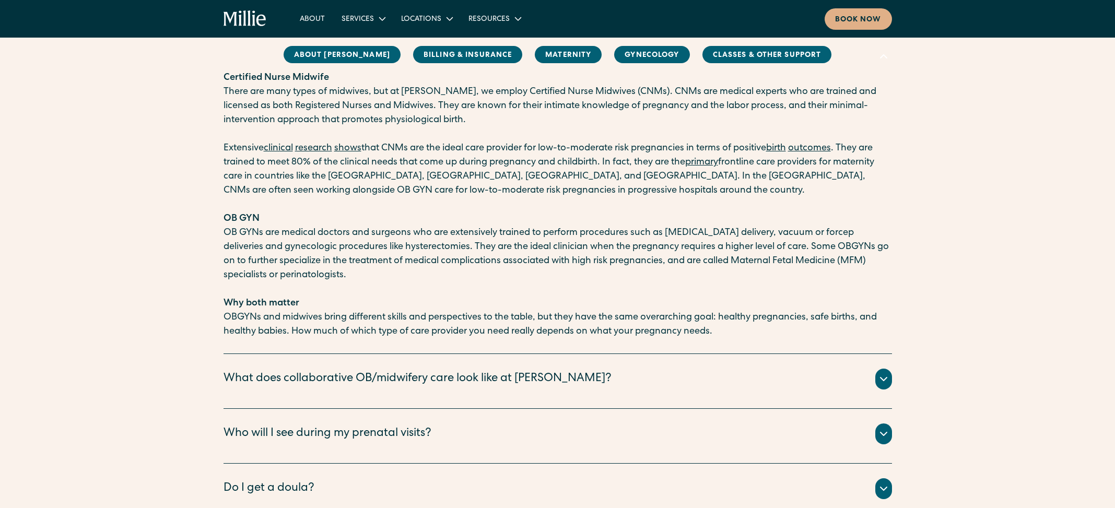
scroll to position [1466, 0]
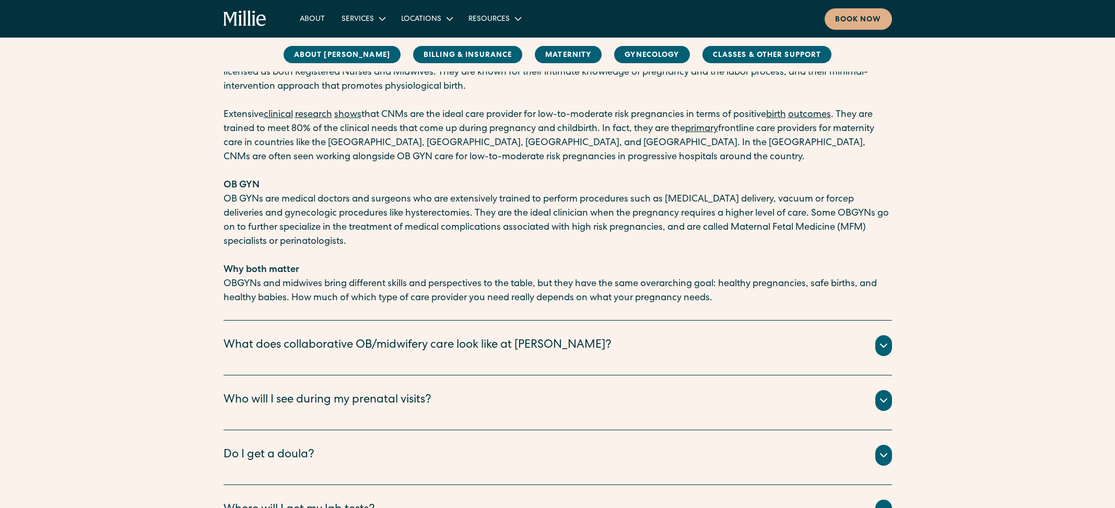
click at [584, 335] on div "What does collaborative OB/midwifery care look like at Millie?" at bounding box center [558, 345] width 668 height 21
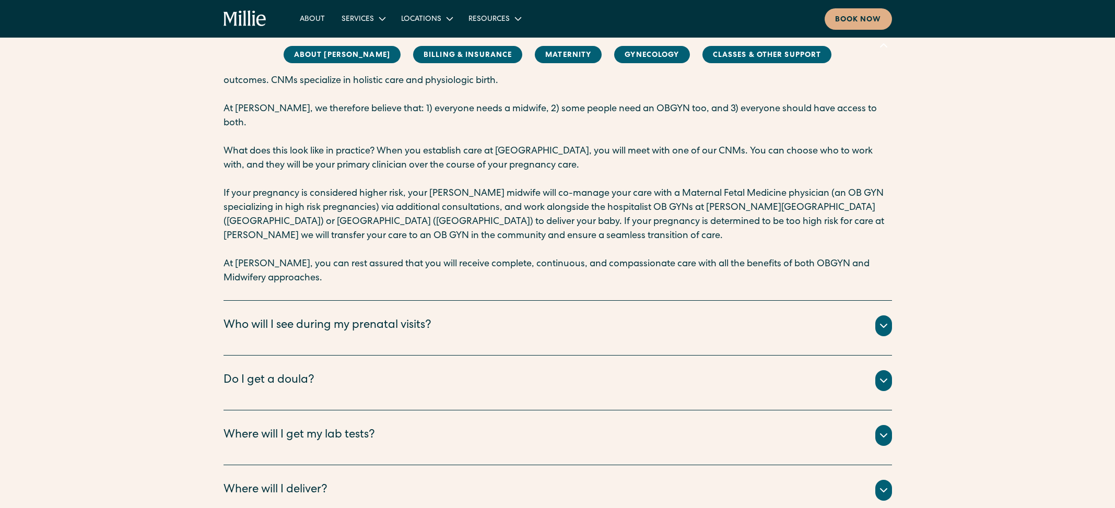
scroll to position [1774, 0]
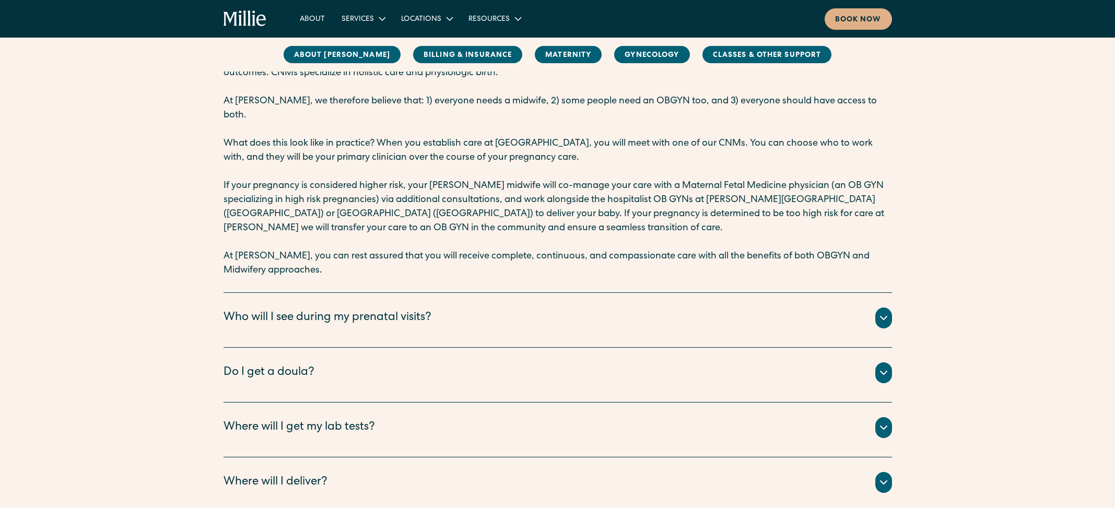
click at [453, 308] on div "Who will I see during my prenatal visits?" at bounding box center [558, 318] width 668 height 21
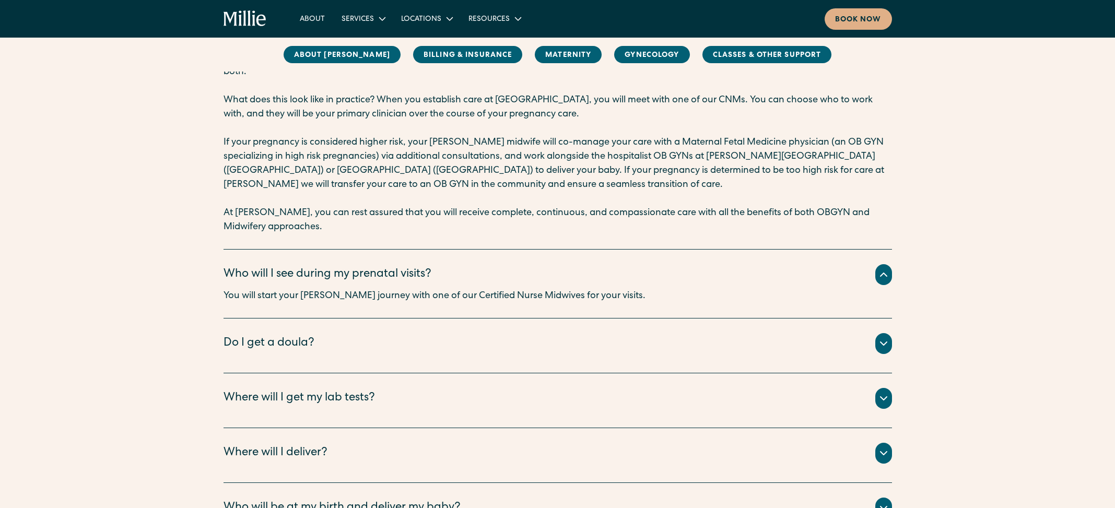
scroll to position [1824, 0]
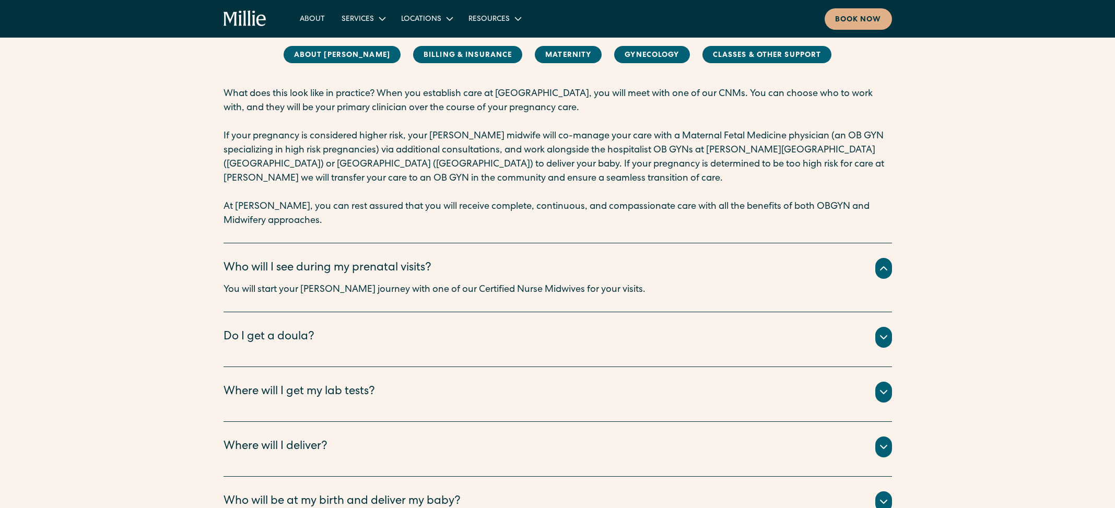
click at [232, 329] on div "Do I get a doula?" at bounding box center [269, 337] width 91 height 17
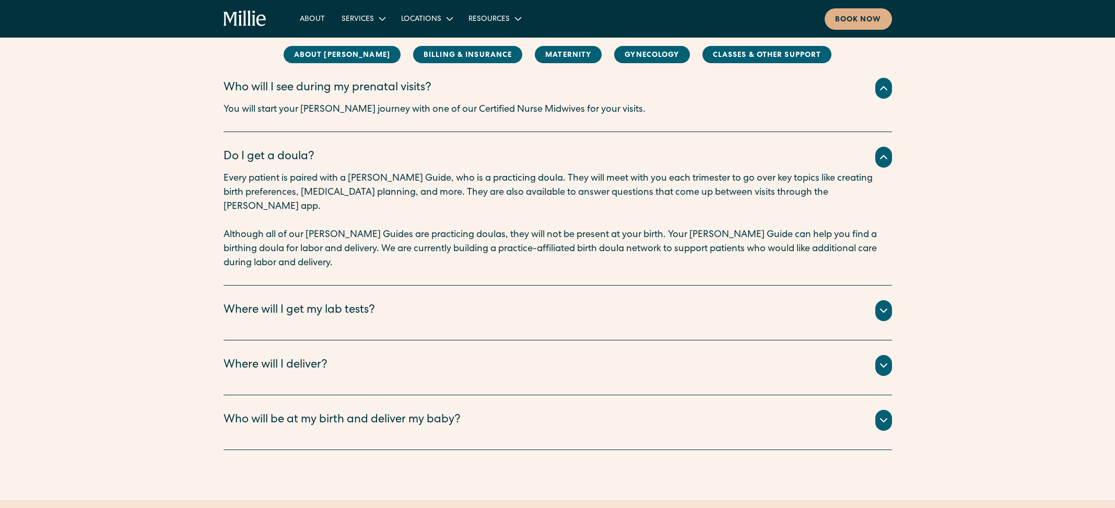
scroll to position [2011, 0]
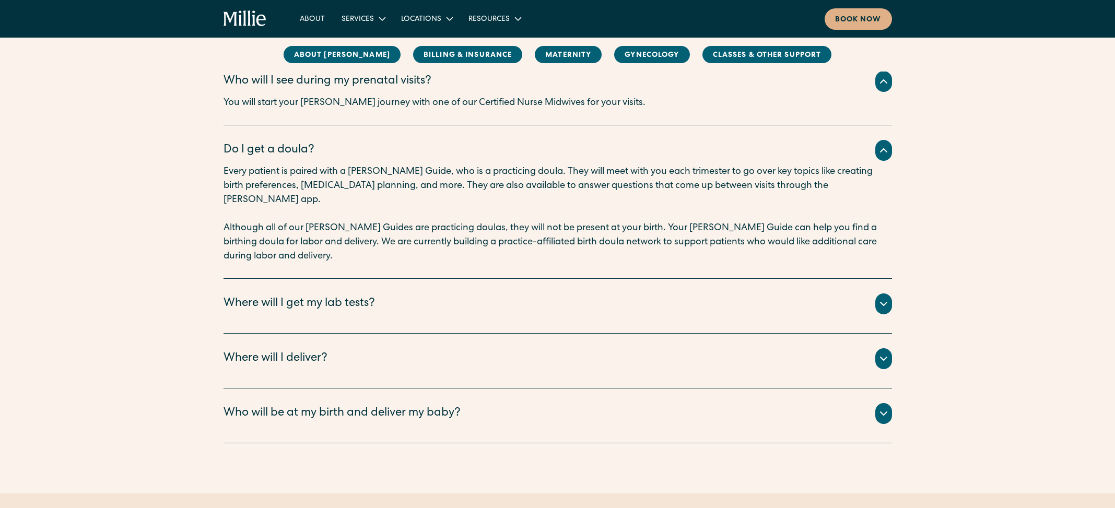
click at [413, 293] on div "Where will I get my lab tests?" at bounding box center [558, 303] width 668 height 21
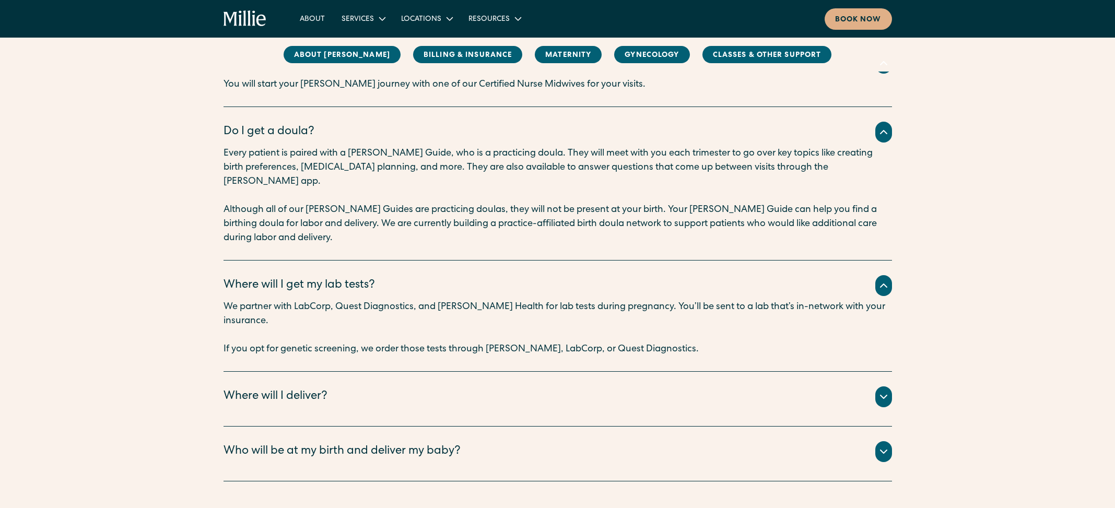
scroll to position [2030, 0]
click at [342, 386] on div "Where will I deliver?" at bounding box center [558, 396] width 668 height 21
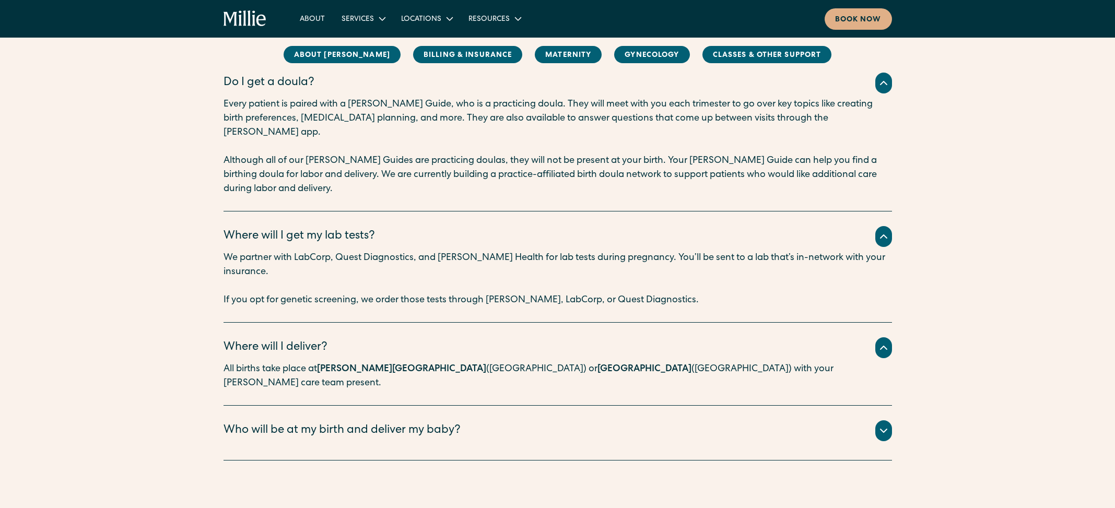
scroll to position [2095, 0]
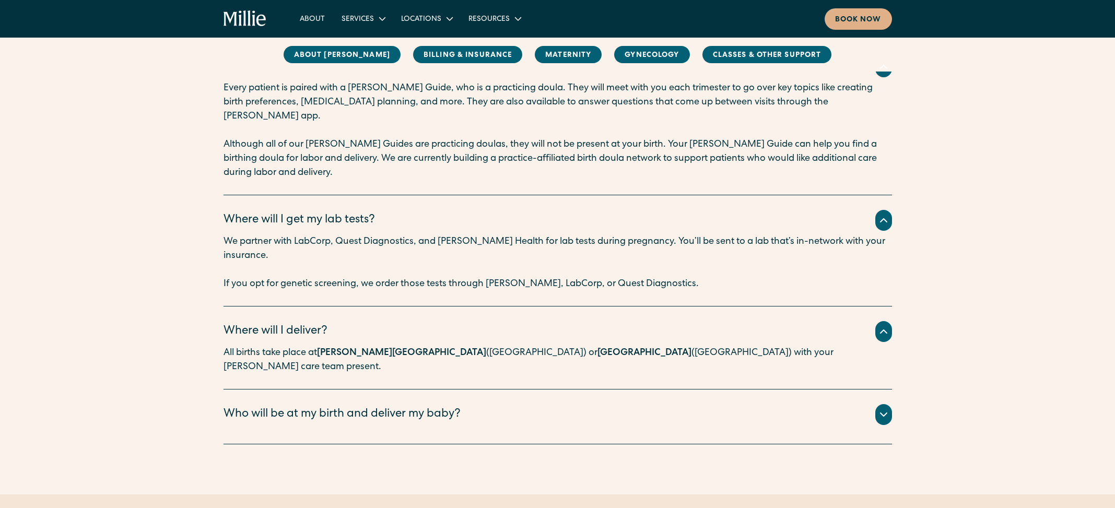
click at [433, 406] on div "Who will be at my birth and deliver my baby?" at bounding box center [342, 414] width 237 height 17
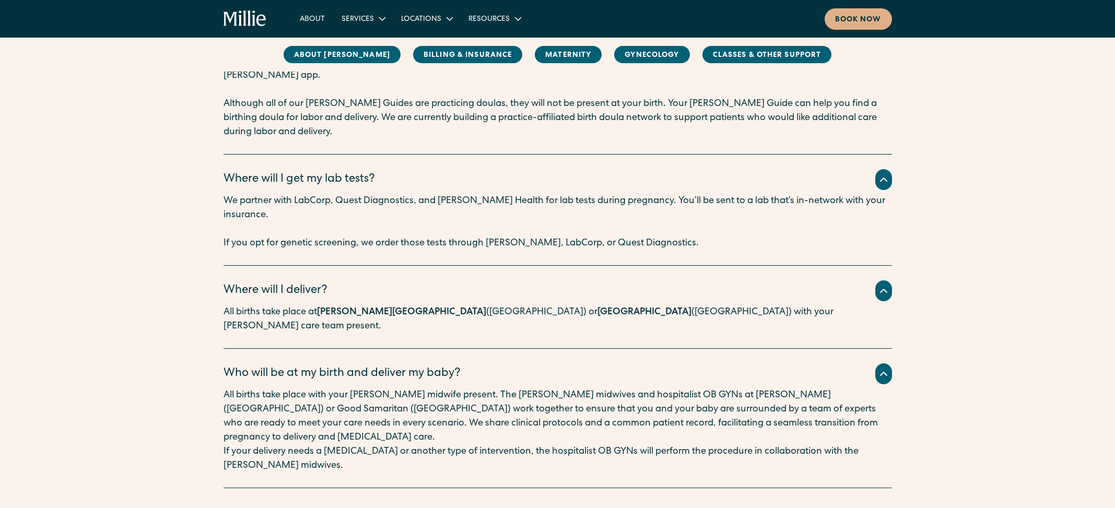
scroll to position [2136, 0]
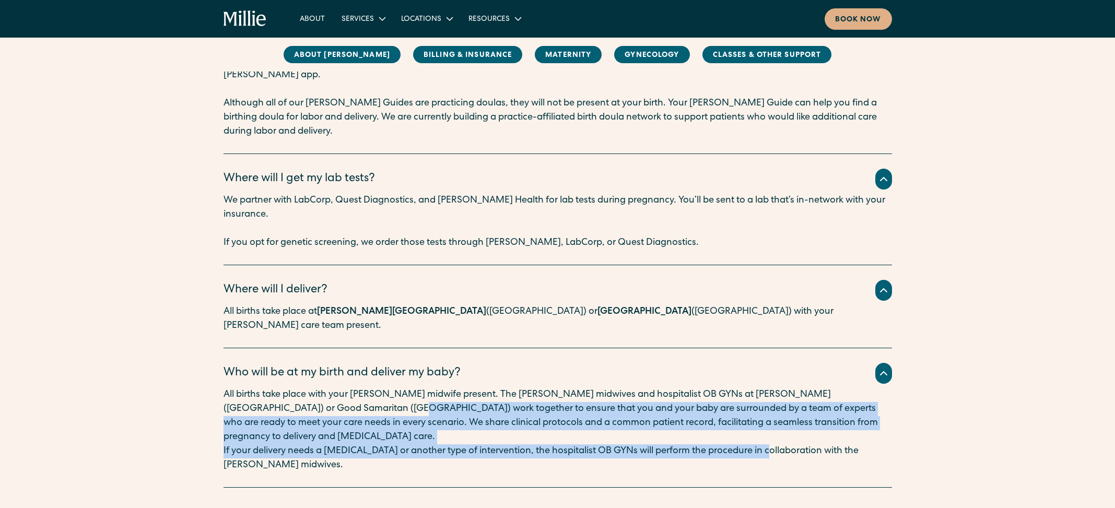
drag, startPoint x: 305, startPoint y: 342, endPoint x: 766, endPoint y: 363, distance: 461.1
click at [766, 388] on div "All births take place with your Millie midwife present. The Millie midwives and…" at bounding box center [558, 430] width 668 height 85
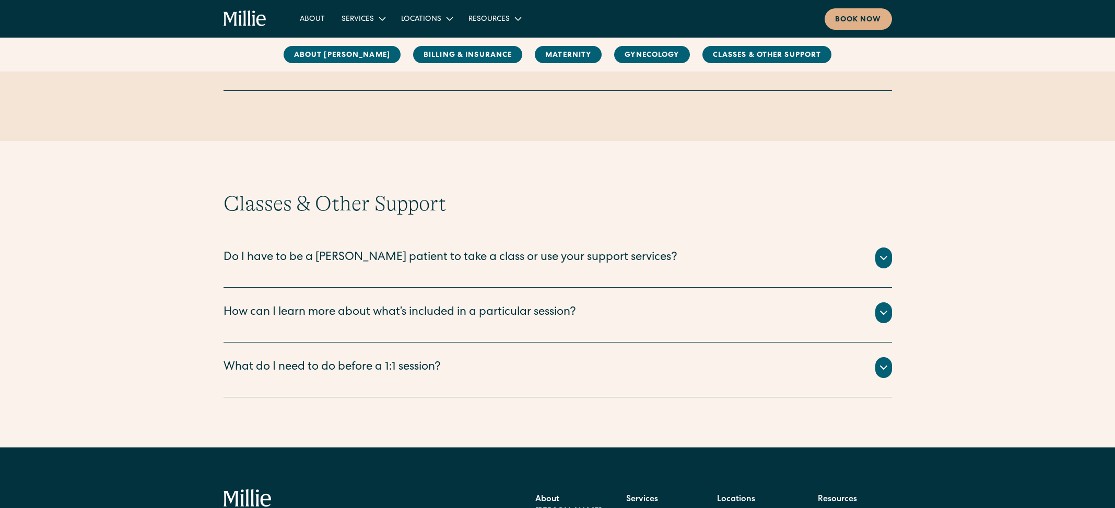
scroll to position [2838, 0]
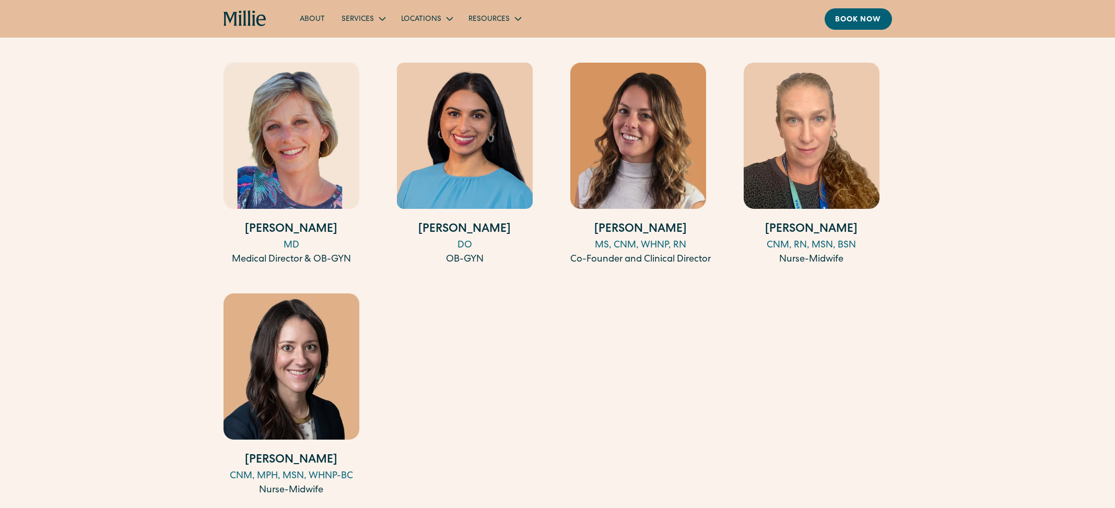
scroll to position [1048, 0]
